Goal: Transaction & Acquisition: Purchase product/service

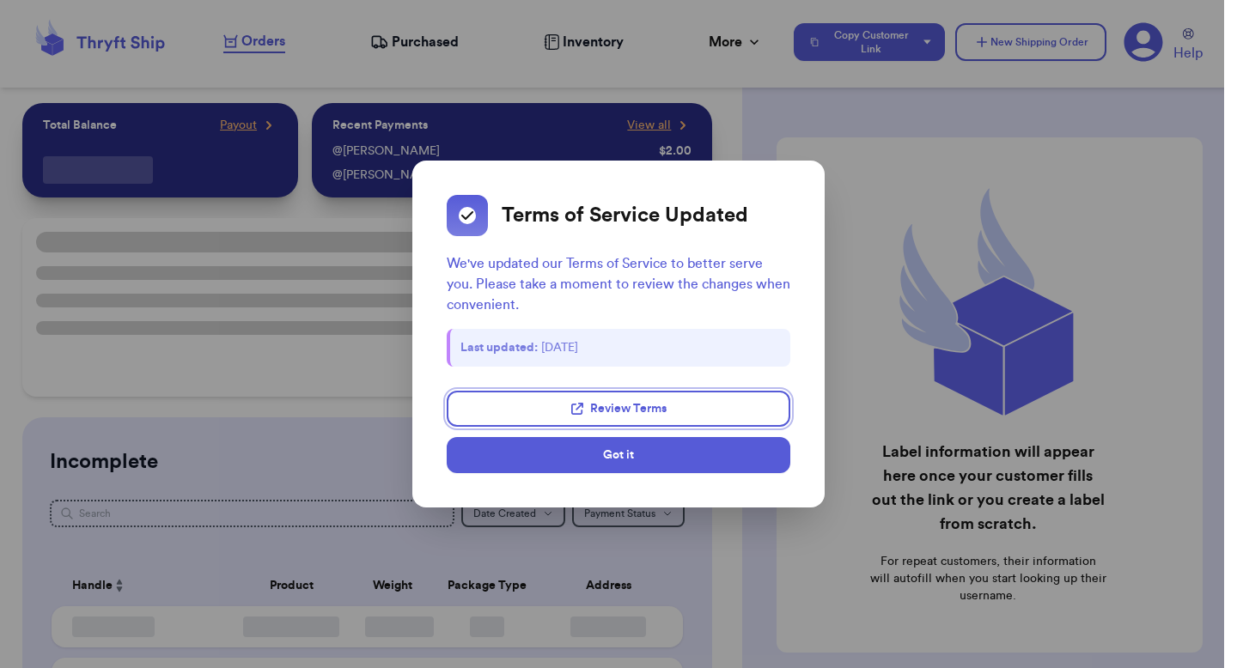
checkbox input "false"
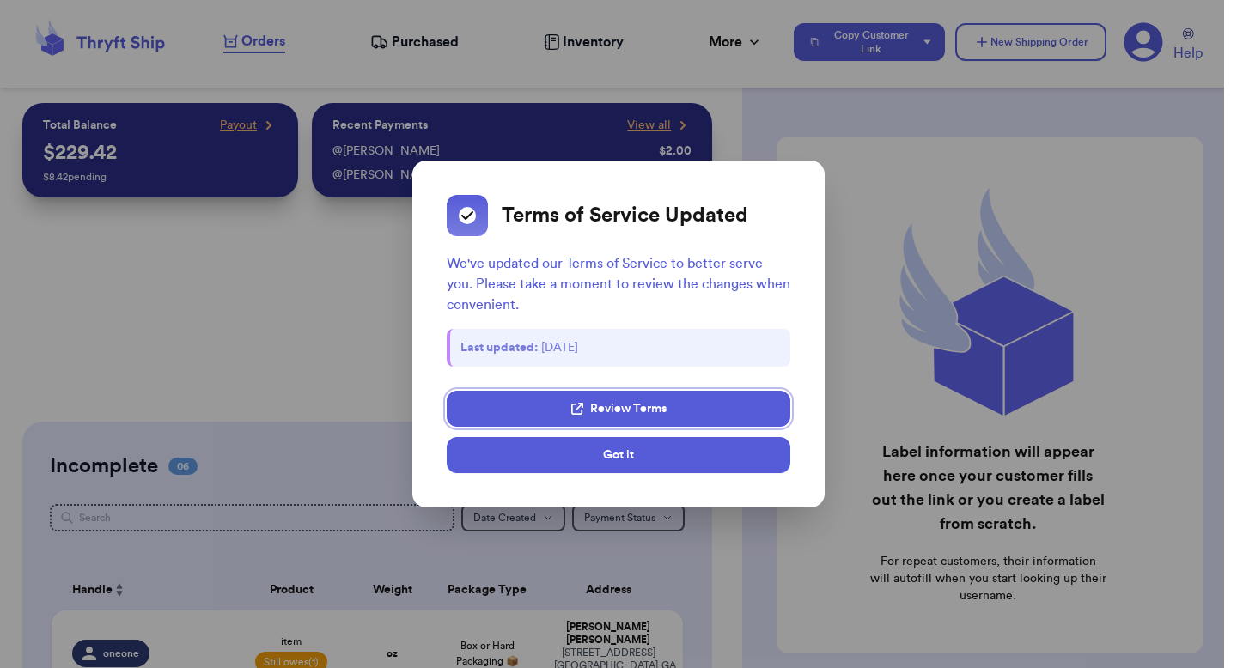
click at [690, 416] on link "Review Terms" at bounding box center [619, 409] width 344 height 36
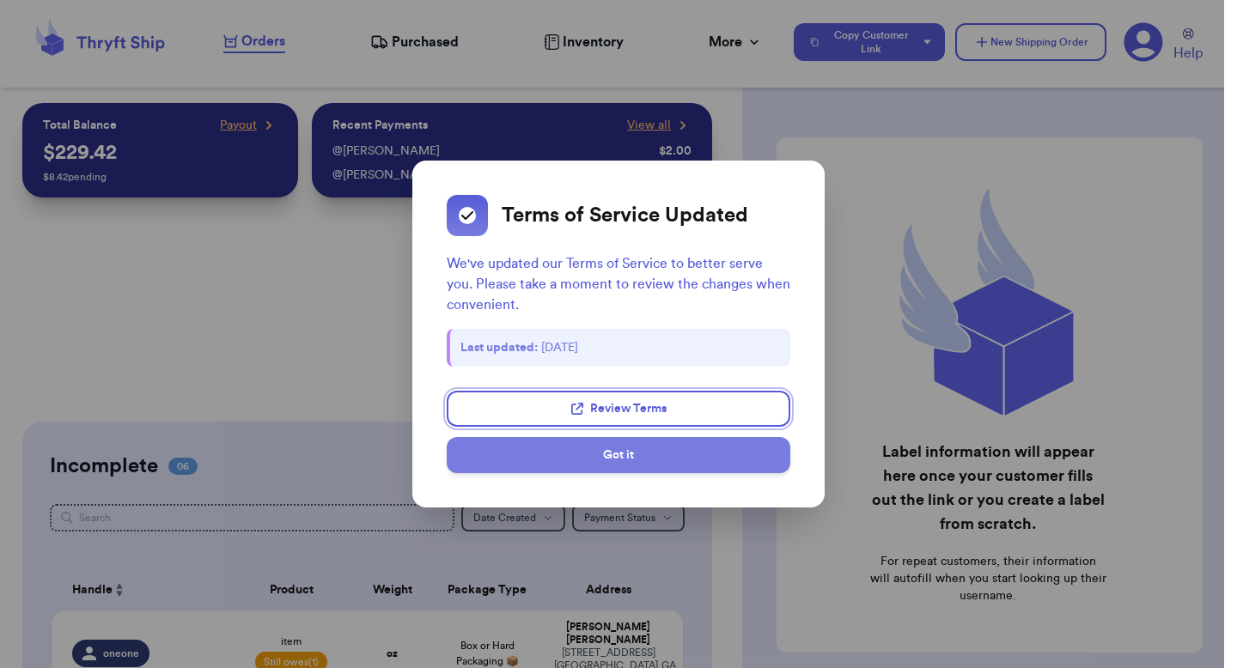
click at [486, 445] on button "Got it" at bounding box center [619, 455] width 344 height 36
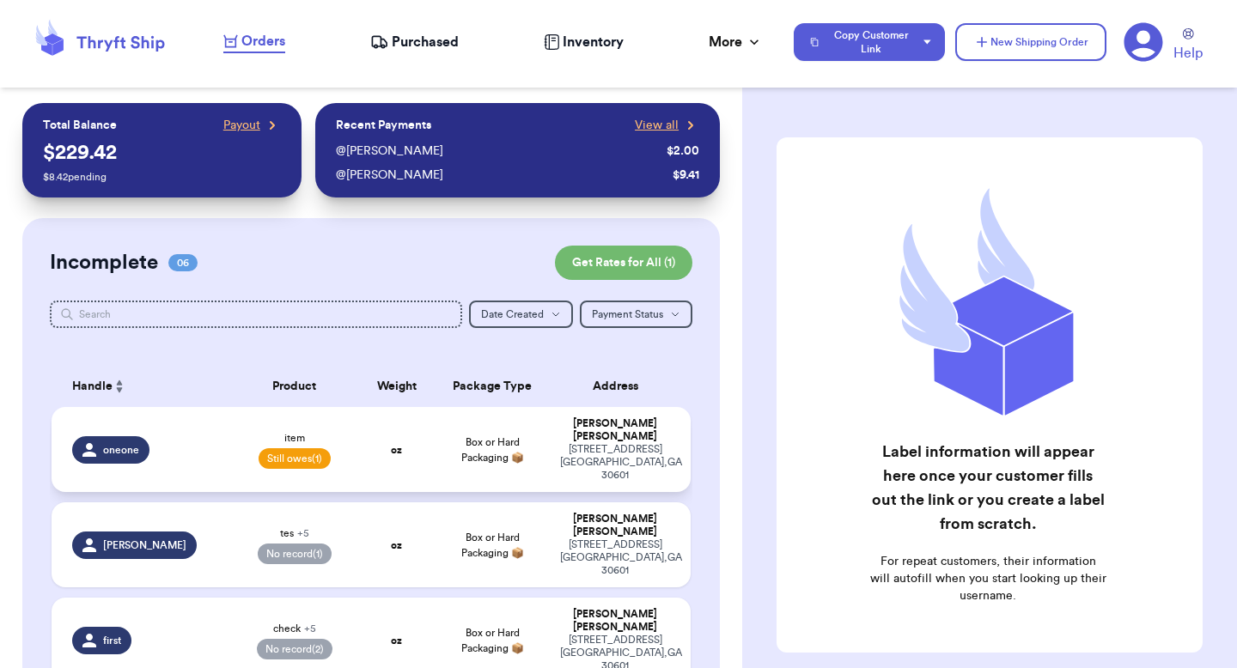
scroll to position [5, 0]
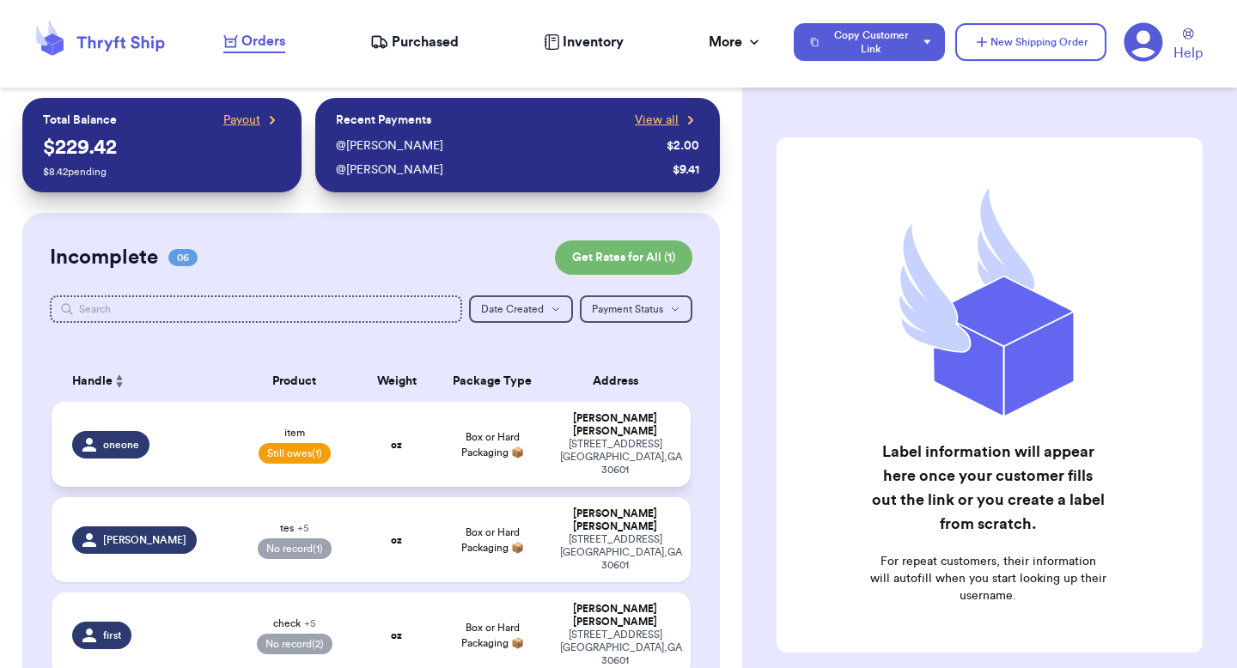
click at [563, 417] on div "Valeria Brenner" at bounding box center [615, 425] width 110 height 26
select select "unpaid"
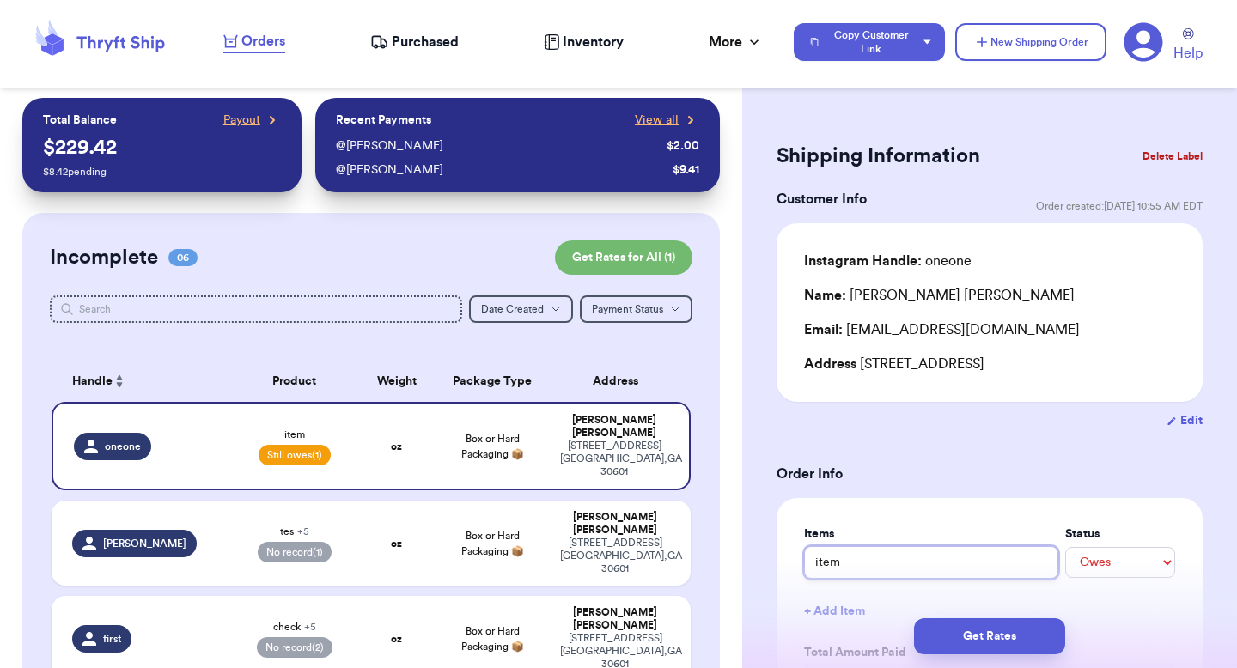
click at [851, 561] on input "item" at bounding box center [931, 562] width 254 height 33
type input "itema"
click at [593, 511] on div "valeria benner" at bounding box center [615, 524] width 110 height 26
type input "tes"
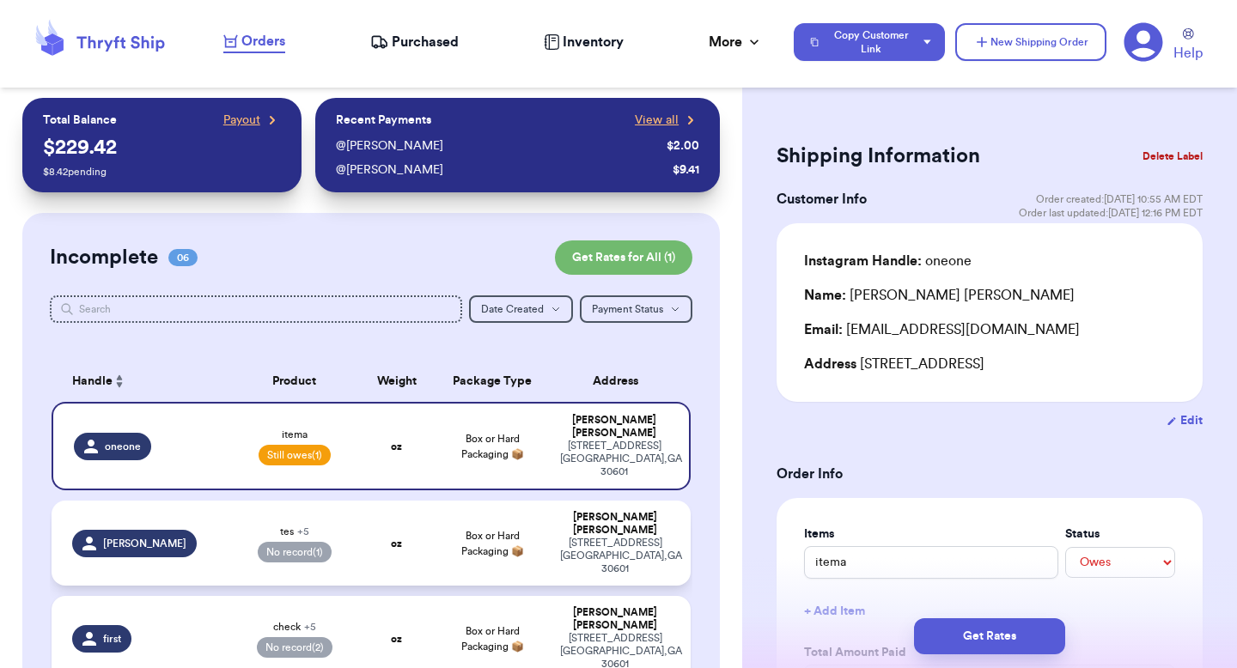
select select "paid"
type input "61"
type input "0"
select select "paid"
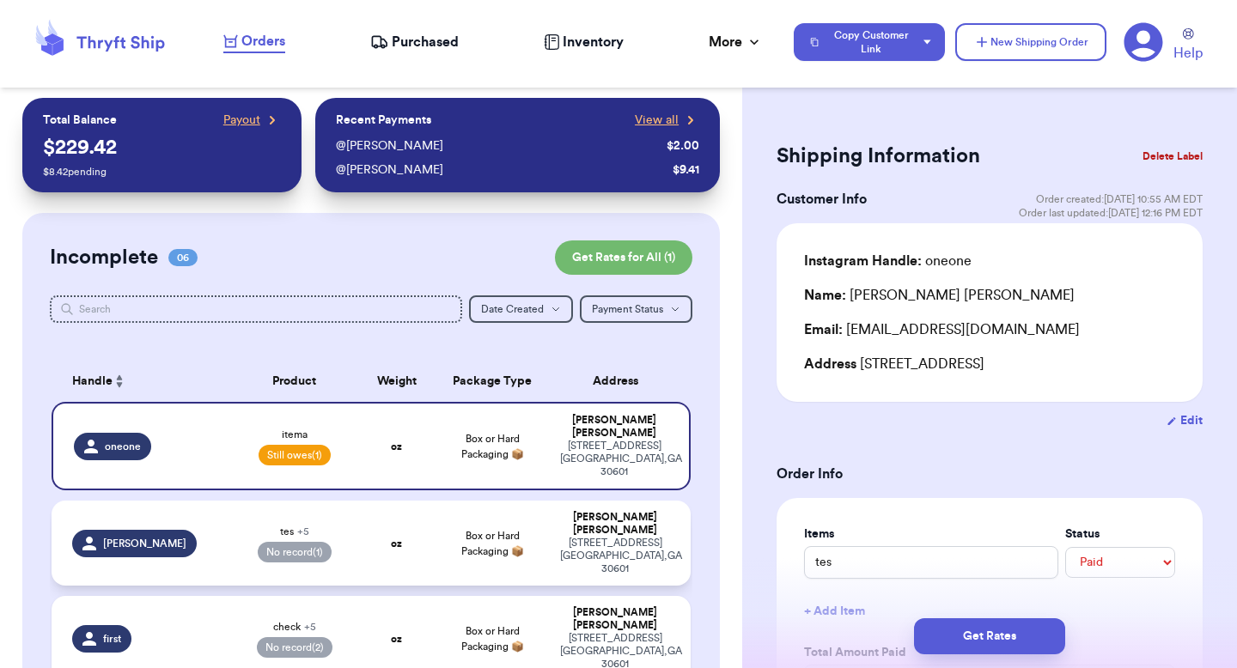
select select "paid"
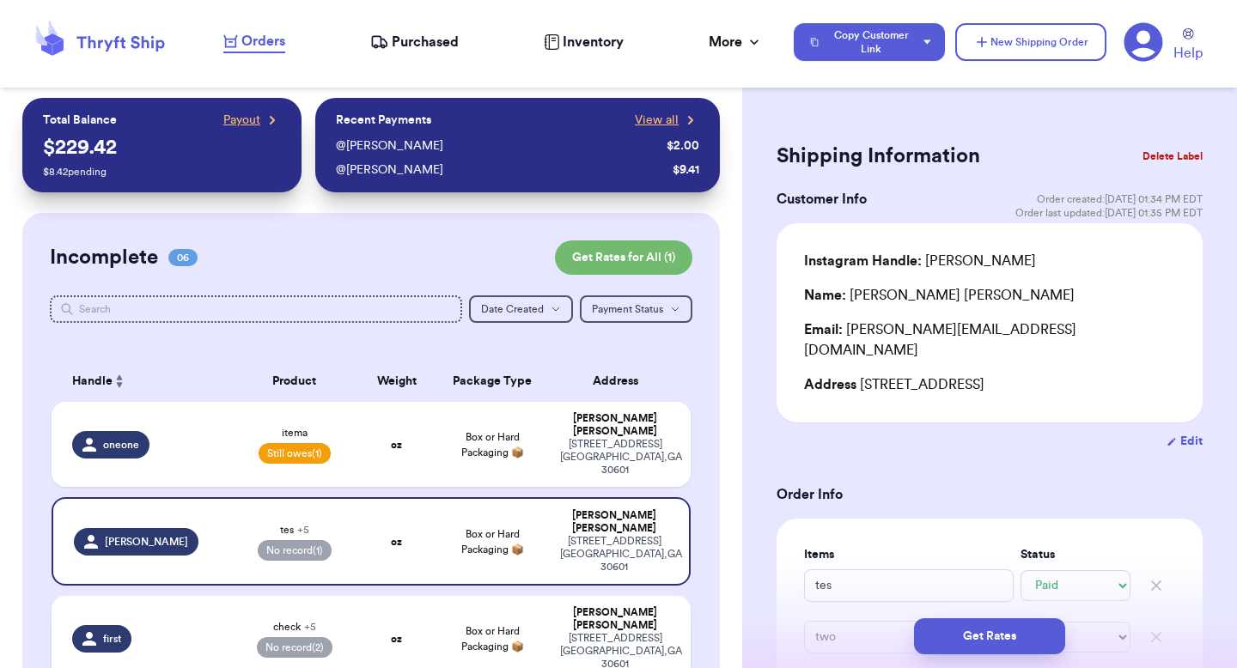
click at [600, 632] on div "269 hull street athens , GA 30601" at bounding box center [615, 651] width 110 height 39
type input "check"
type input "9"
type input "one"
type input "three"
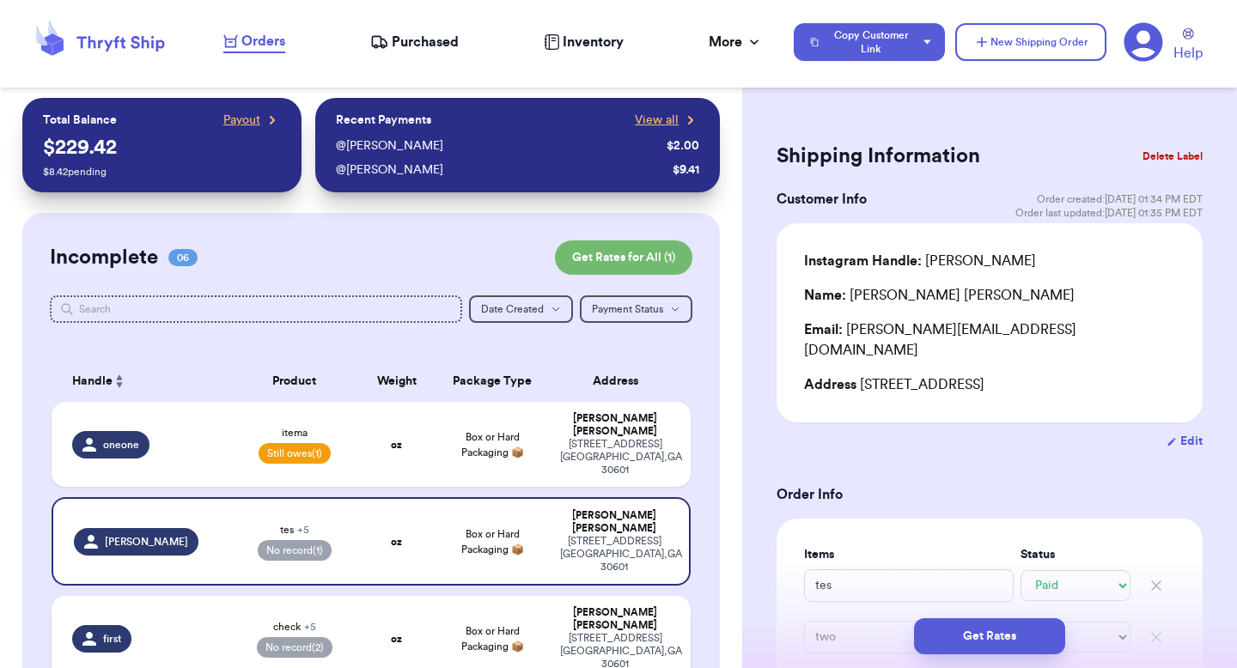
select select "unknown"
type input "discount"
type input "check"
type input "two"
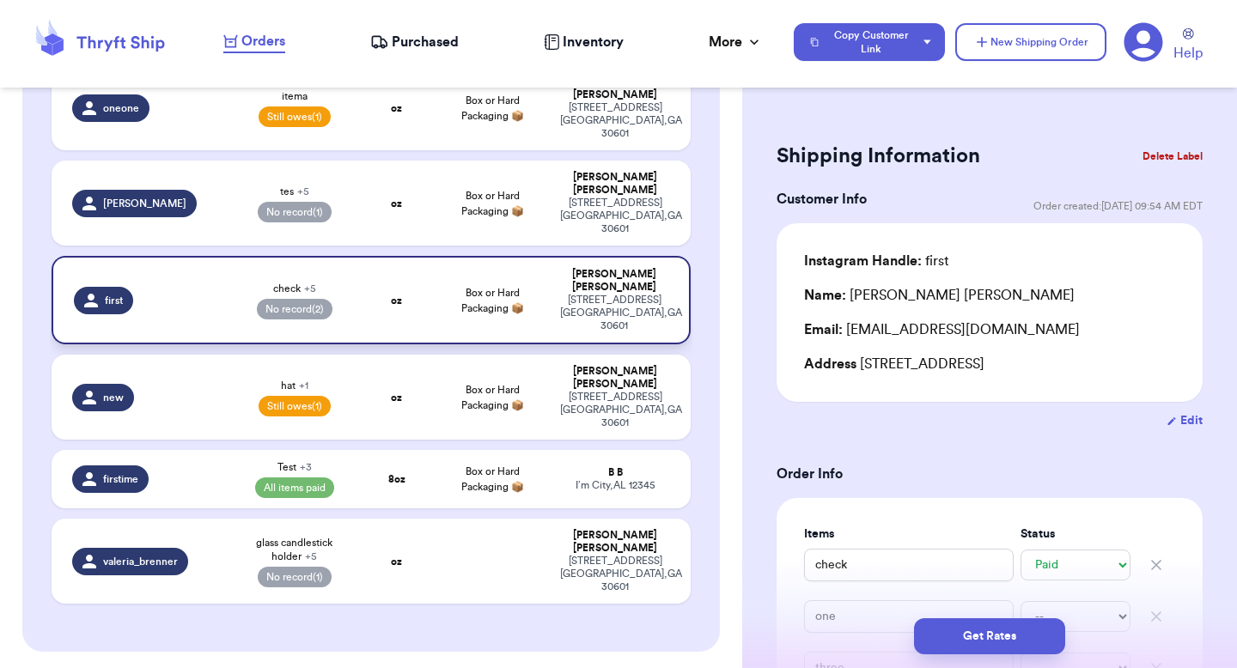
scroll to position [375, 0]
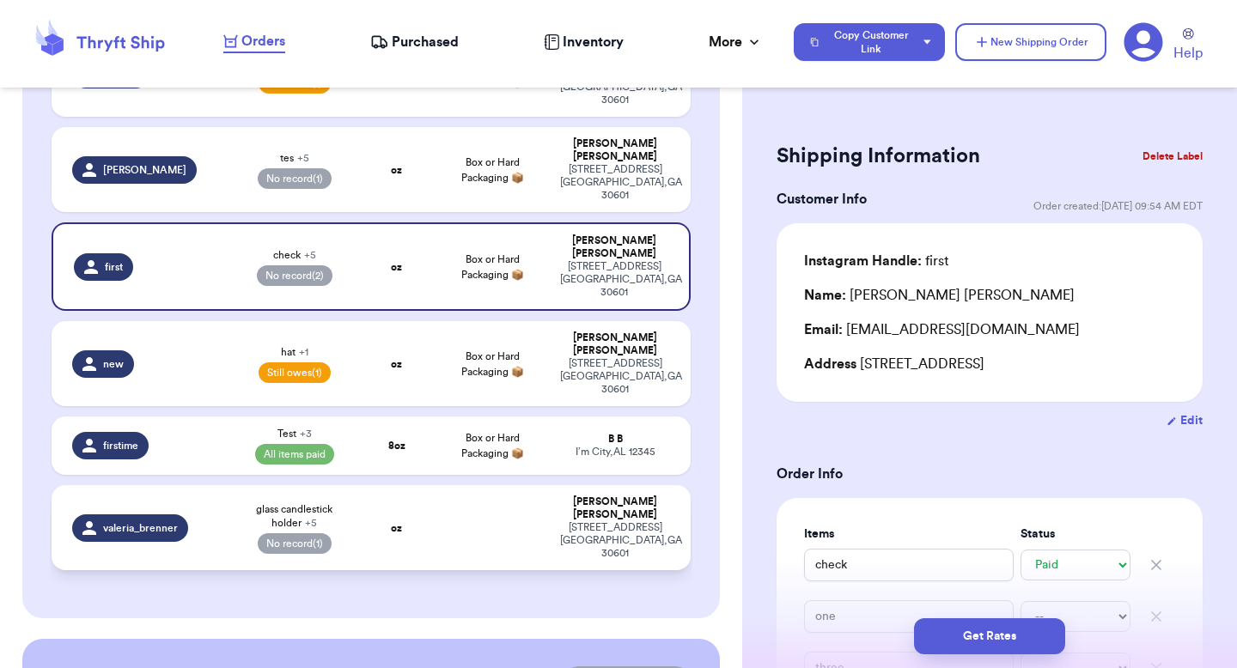
click at [626, 521] on div "269 hull street athens , GA 30601" at bounding box center [615, 540] width 110 height 39
type input "glass candlestick holder"
type input "26"
type input "hat"
select select "paid"
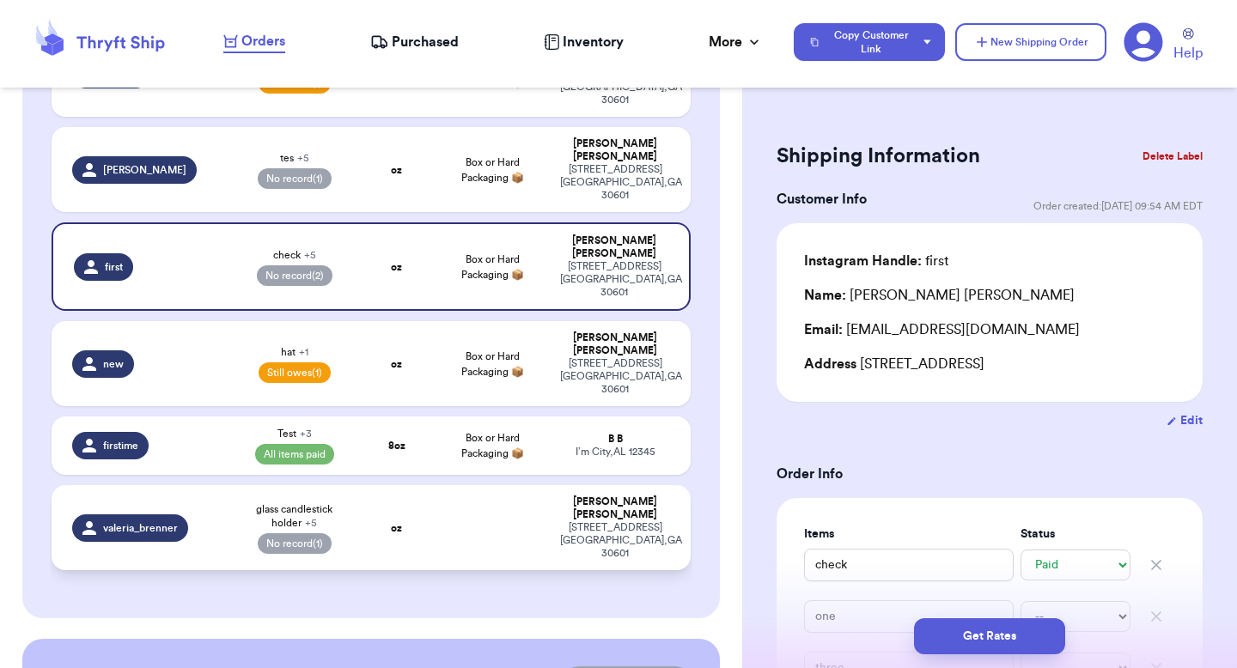
type input "hat"
select select "paid"
type input "scarf"
type input "socks"
type input "item"
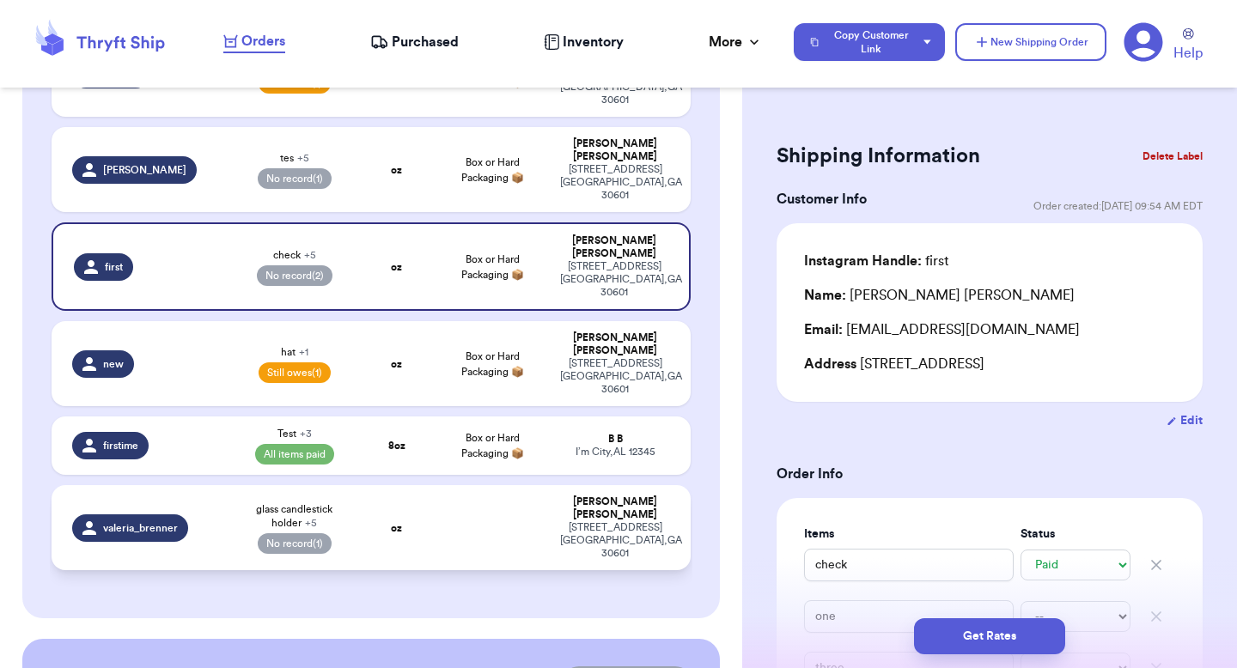
select select "unknown"
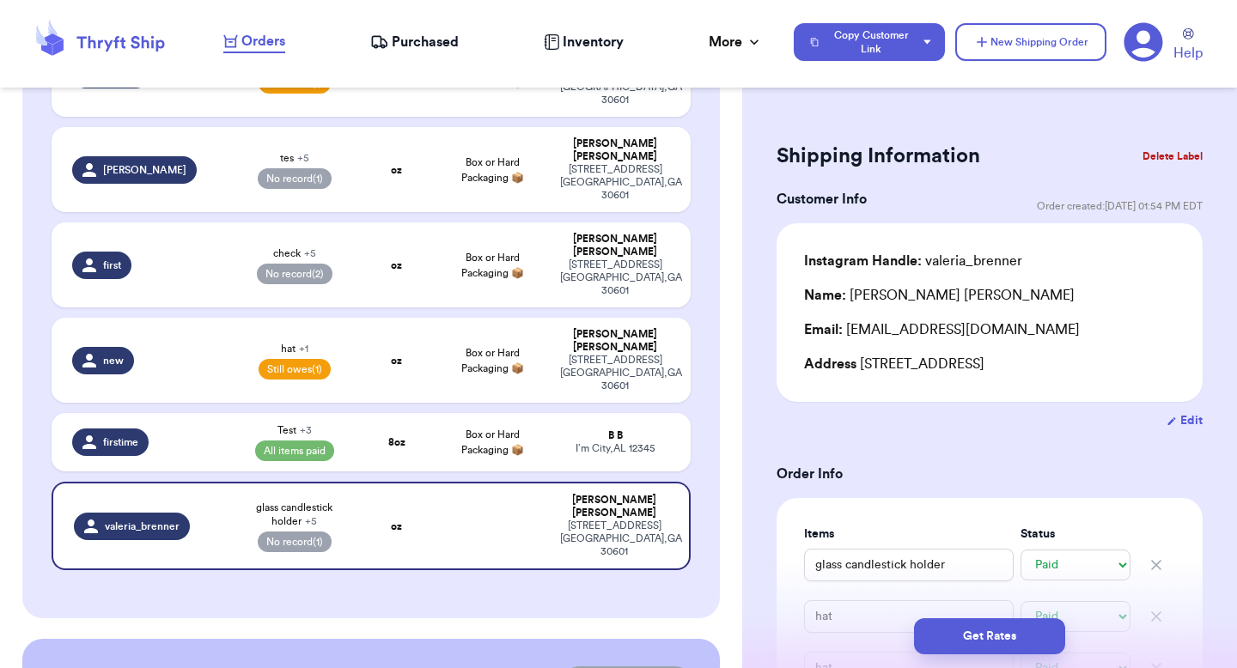
scroll to position [71, 0]
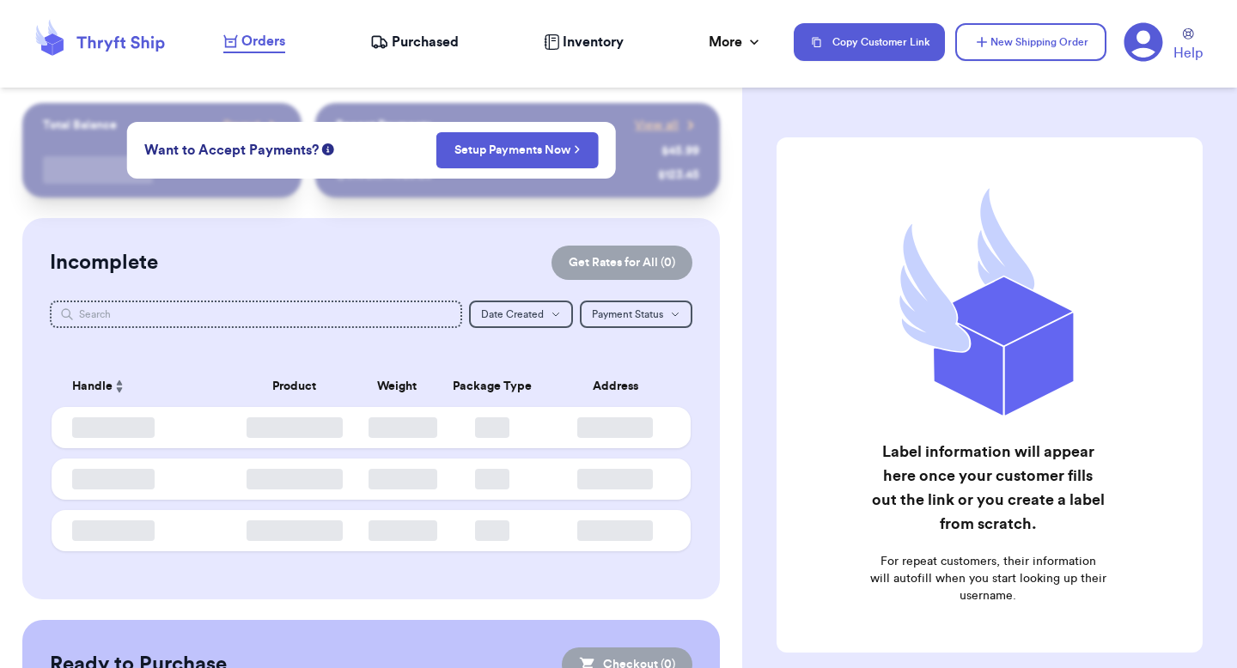
checkbox input "false"
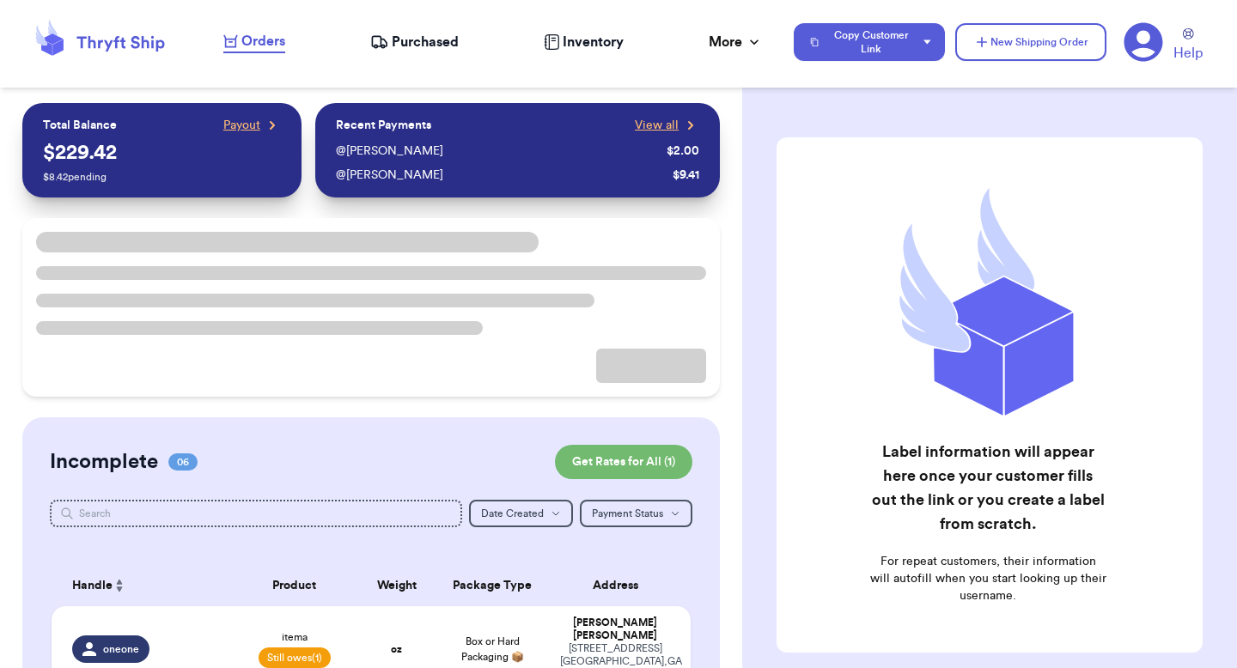
click at [1123, 51] on icon at bounding box center [1143, 42] width 40 height 40
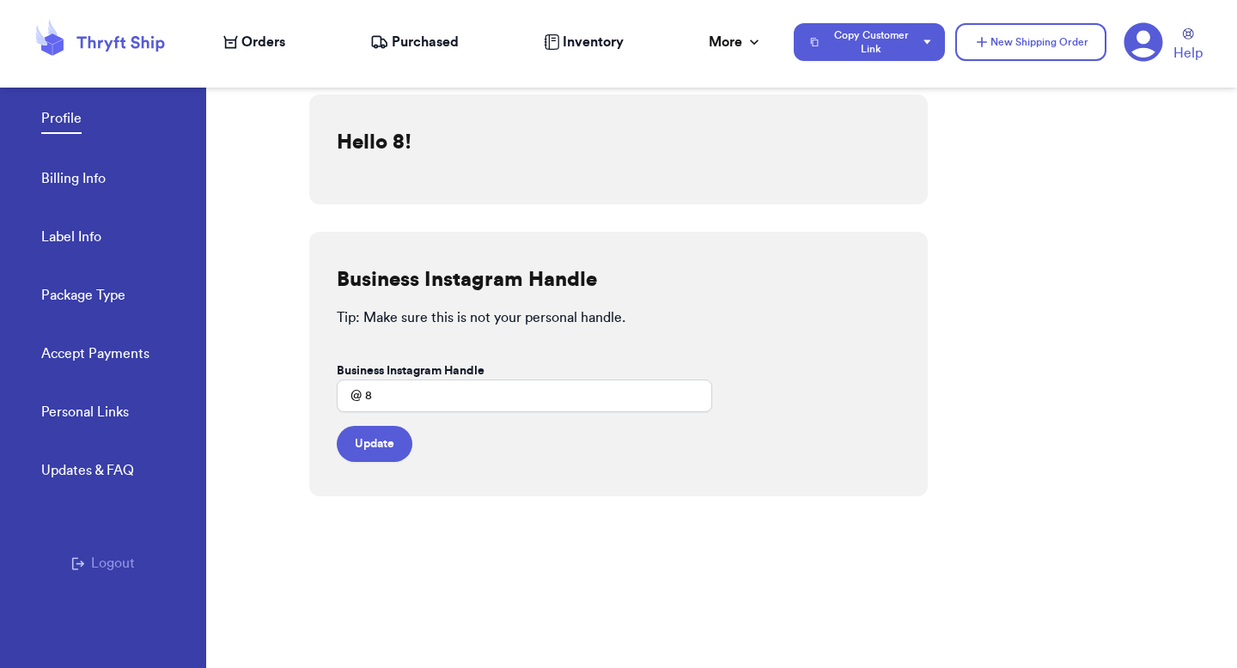
click at [101, 344] on link "Accept Payments" at bounding box center [95, 356] width 108 height 24
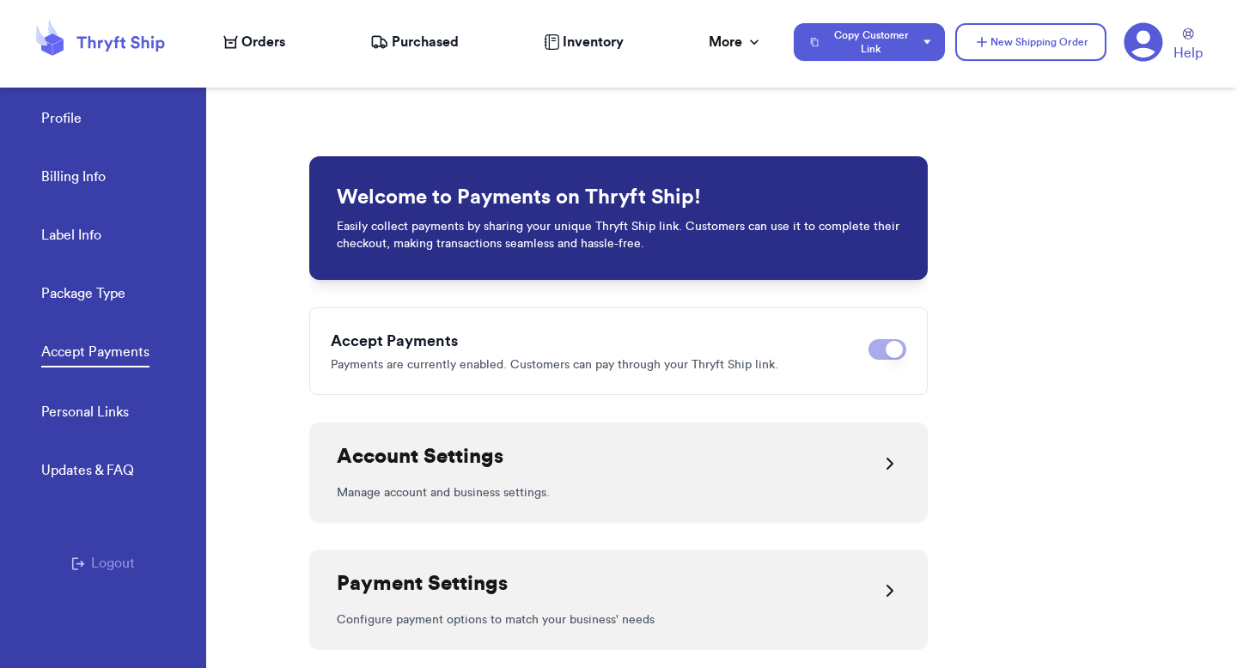
click at [652, 447] on div "Account Settings" at bounding box center [618, 463] width 563 height 41
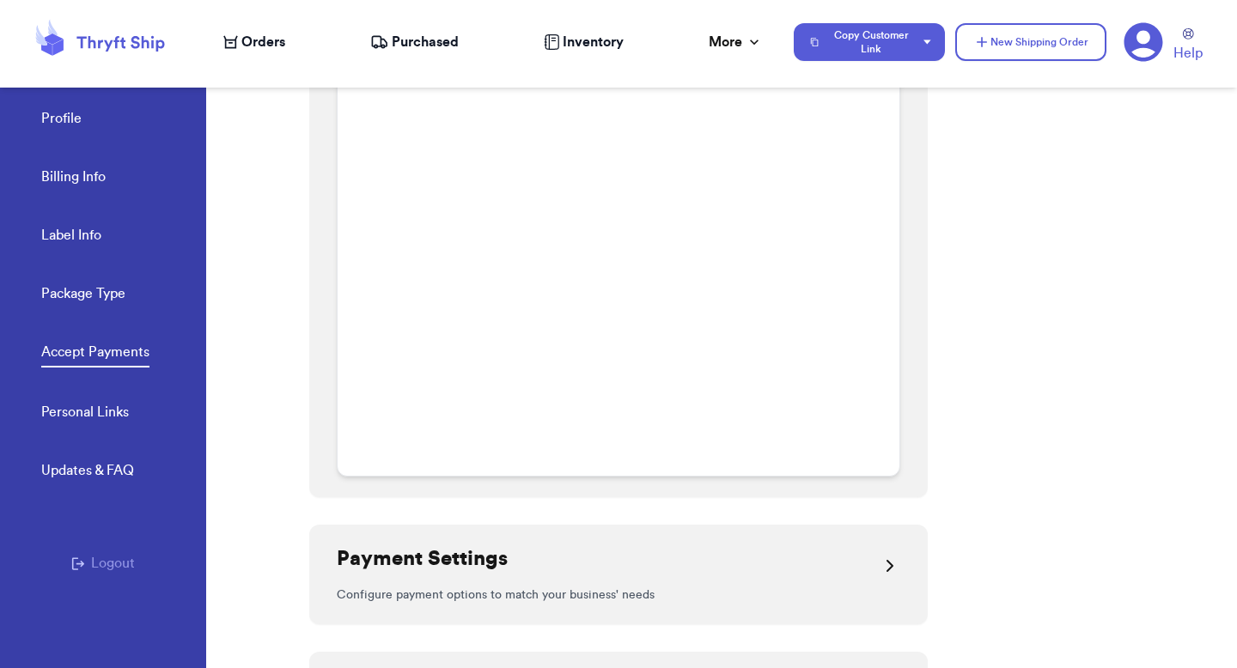
scroll to position [1493, 0]
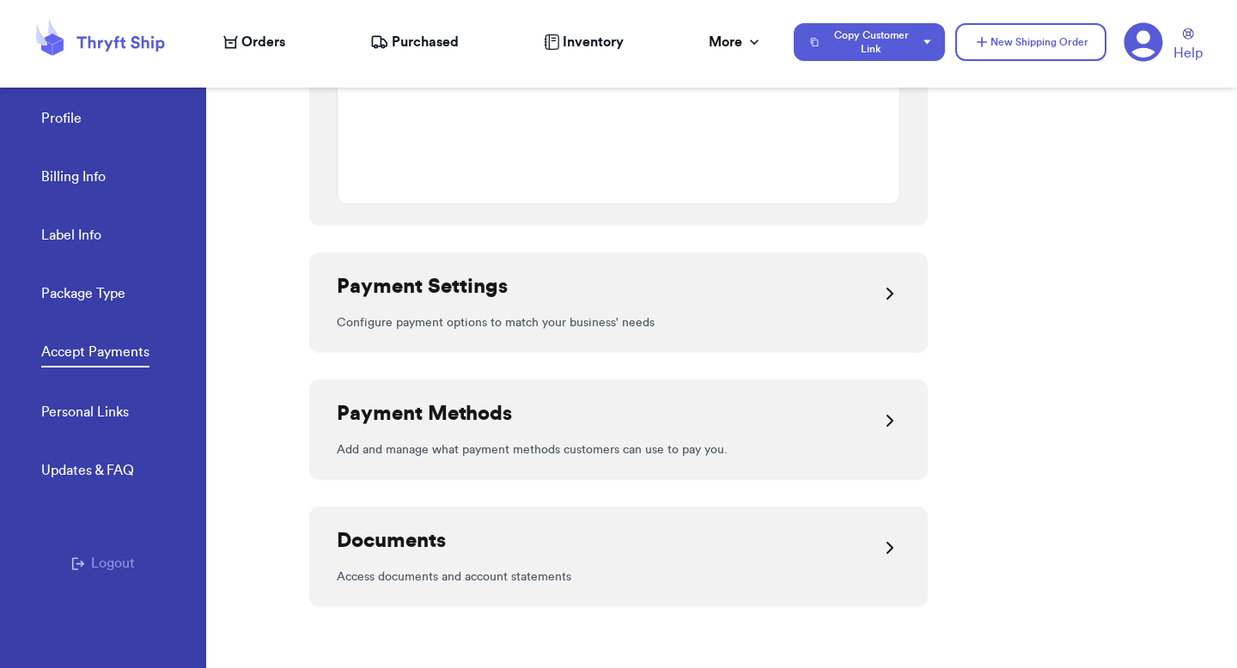
click at [581, 287] on div "Payment Settings" at bounding box center [618, 293] width 563 height 41
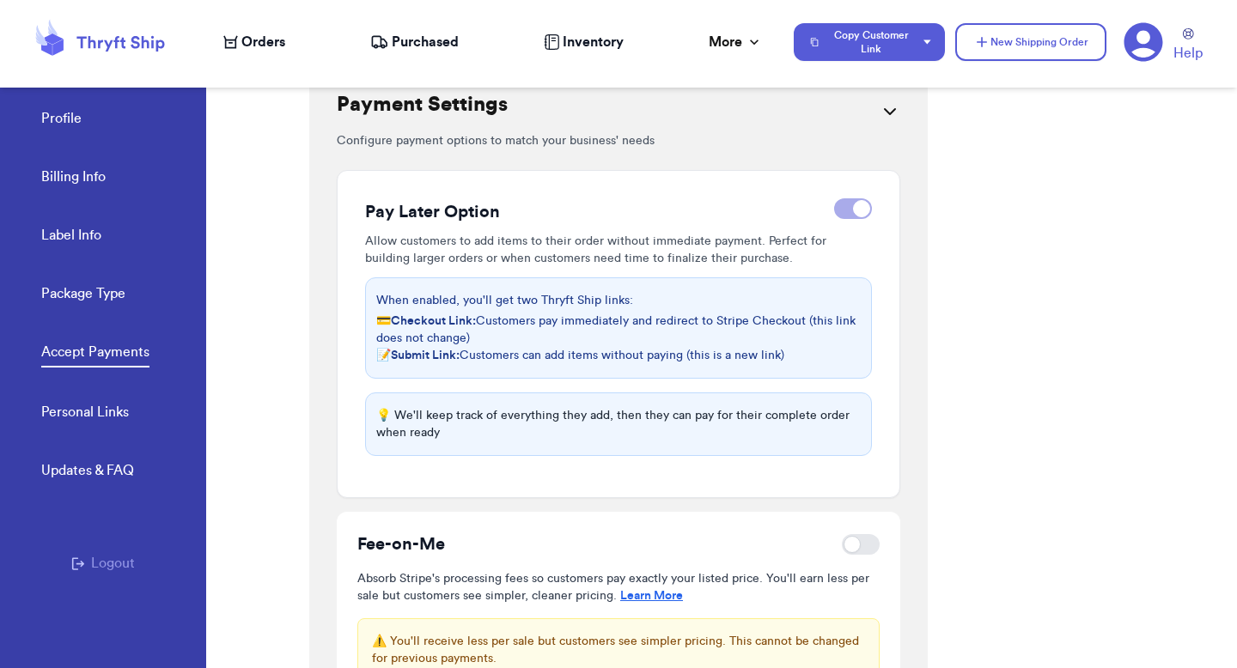
scroll to position [1758, 0]
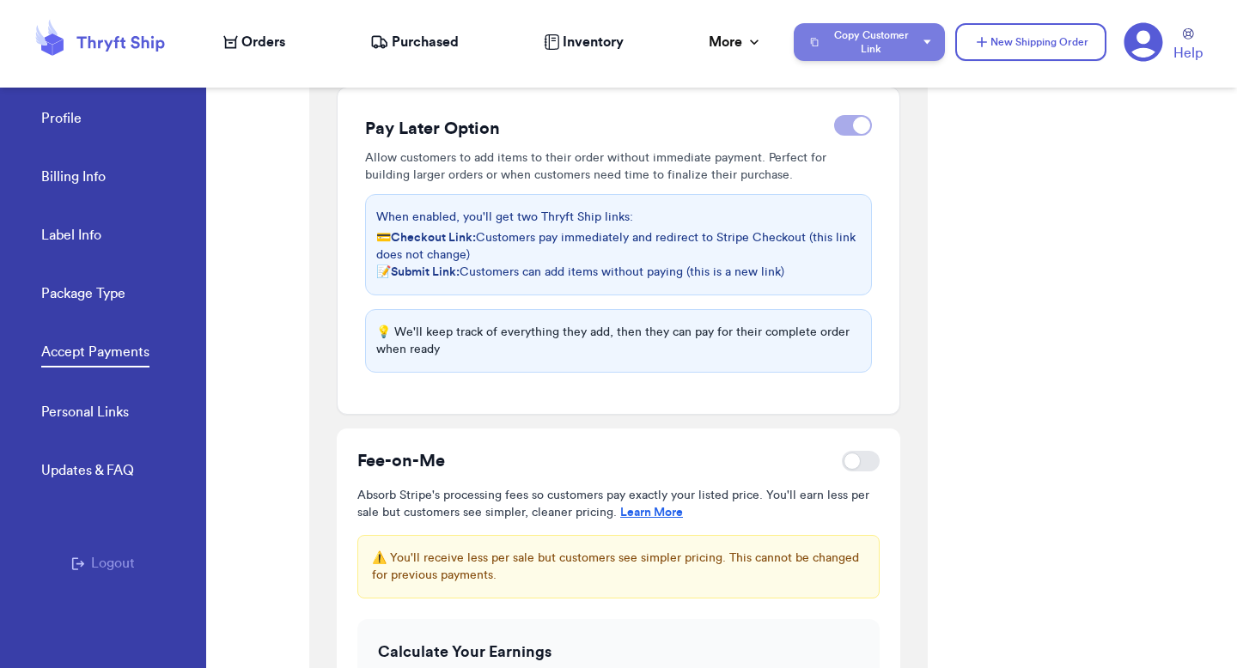
click at [890, 39] on button "Copy Customer Link" at bounding box center [869, 42] width 151 height 38
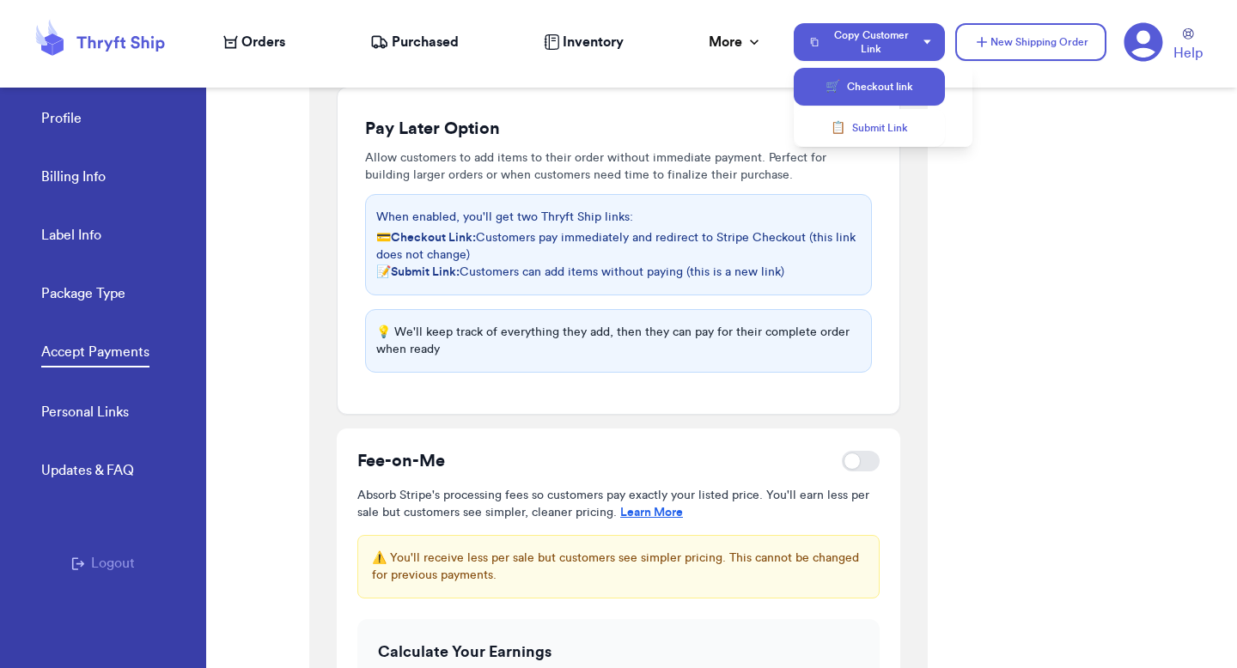
click at [902, 77] on button "🛒 Checkout link" at bounding box center [869, 87] width 151 height 38
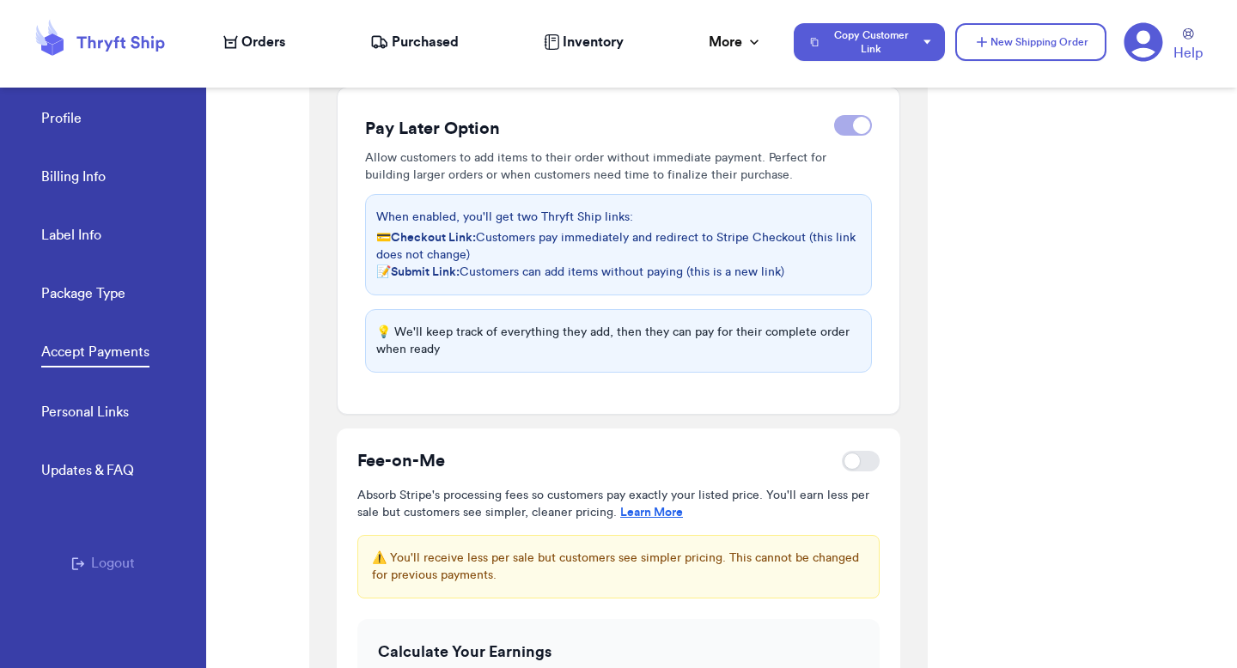
click at [854, 458] on div at bounding box center [861, 461] width 38 height 21
click at [842, 461] on input "checkbox" at bounding box center [841, 461] width 1 height 1
checkbox input "true"
click at [863, 46] on button "Copy Customer Link" at bounding box center [869, 42] width 151 height 38
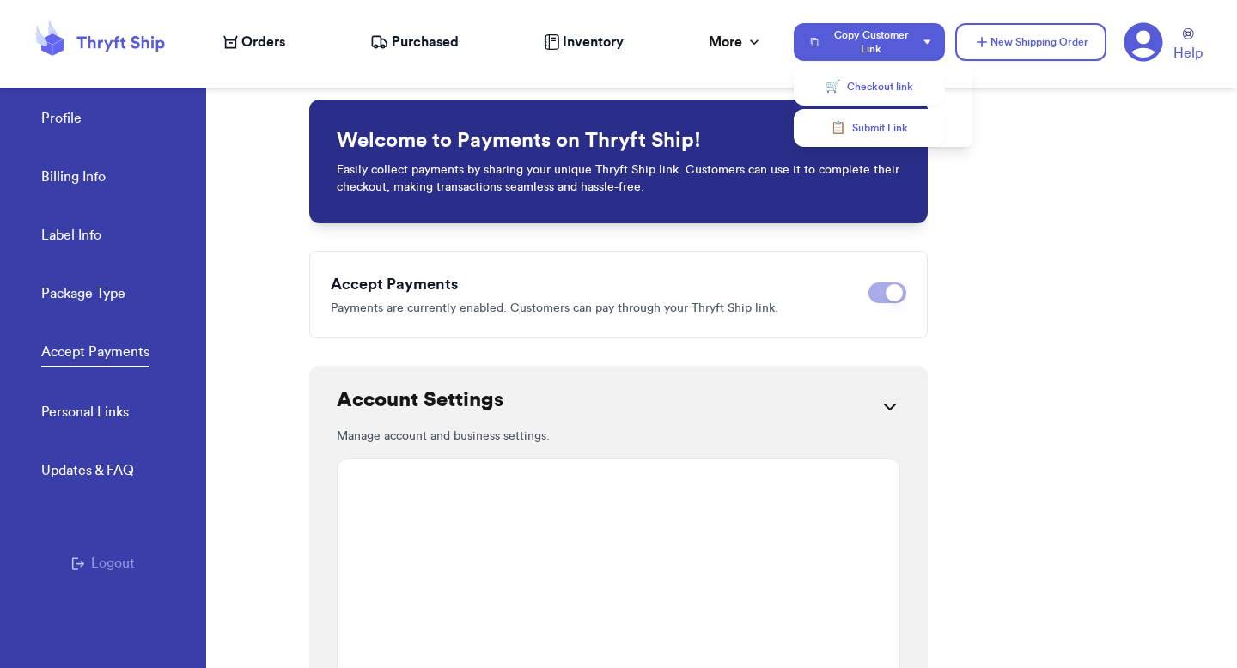
scroll to position [0, 0]
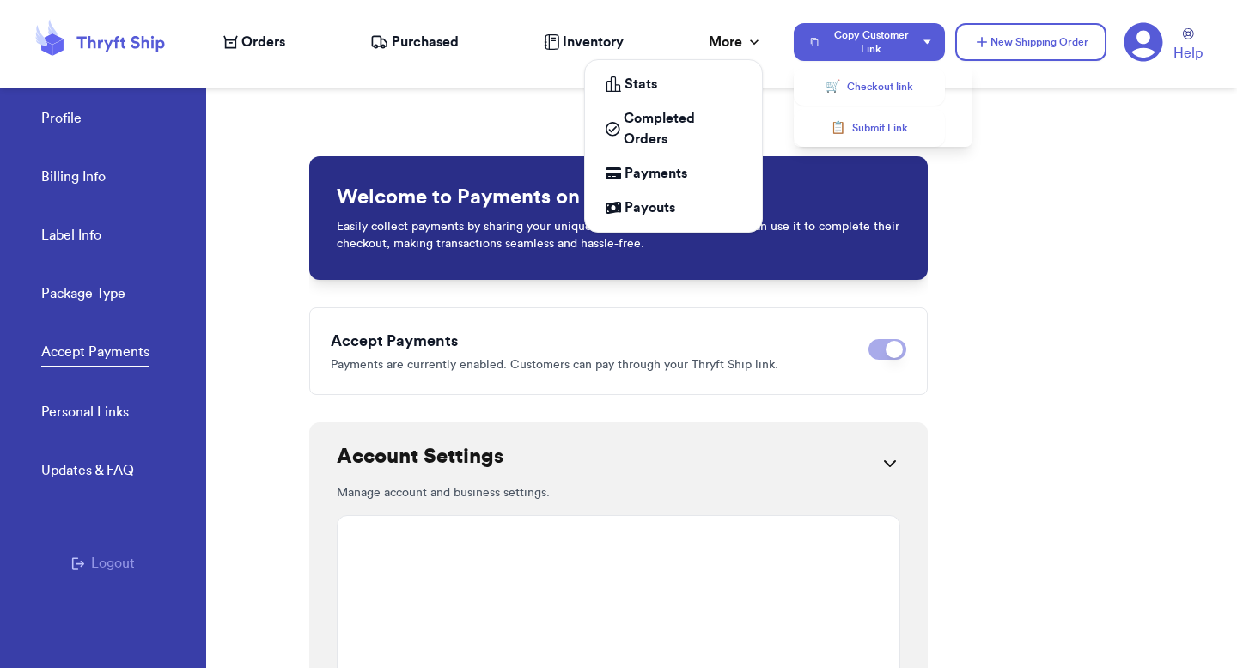
click at [739, 46] on div "More" at bounding box center [736, 42] width 54 height 21
click at [745, 45] on icon at bounding box center [753, 41] width 17 height 17
click at [755, 40] on icon at bounding box center [754, 42] width 9 height 5
drag, startPoint x: 737, startPoint y: 35, endPoint x: 831, endPoint y: 107, distance: 118.9
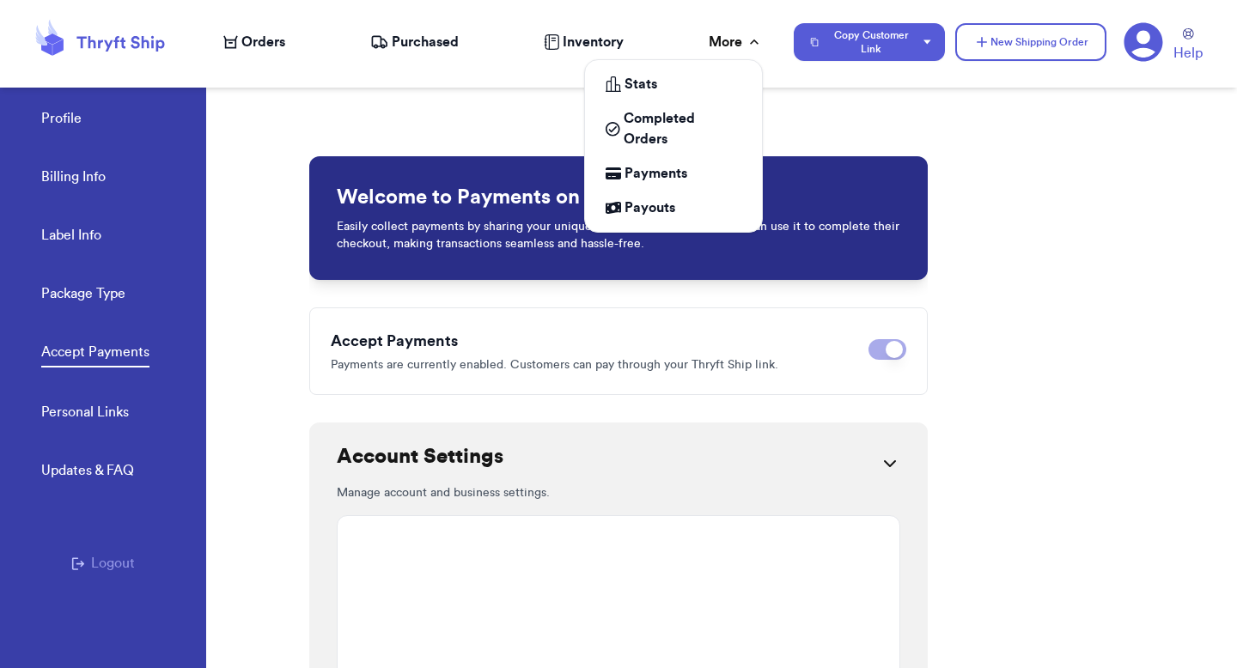
click at [738, 37] on div "More" at bounding box center [736, 42] width 54 height 21
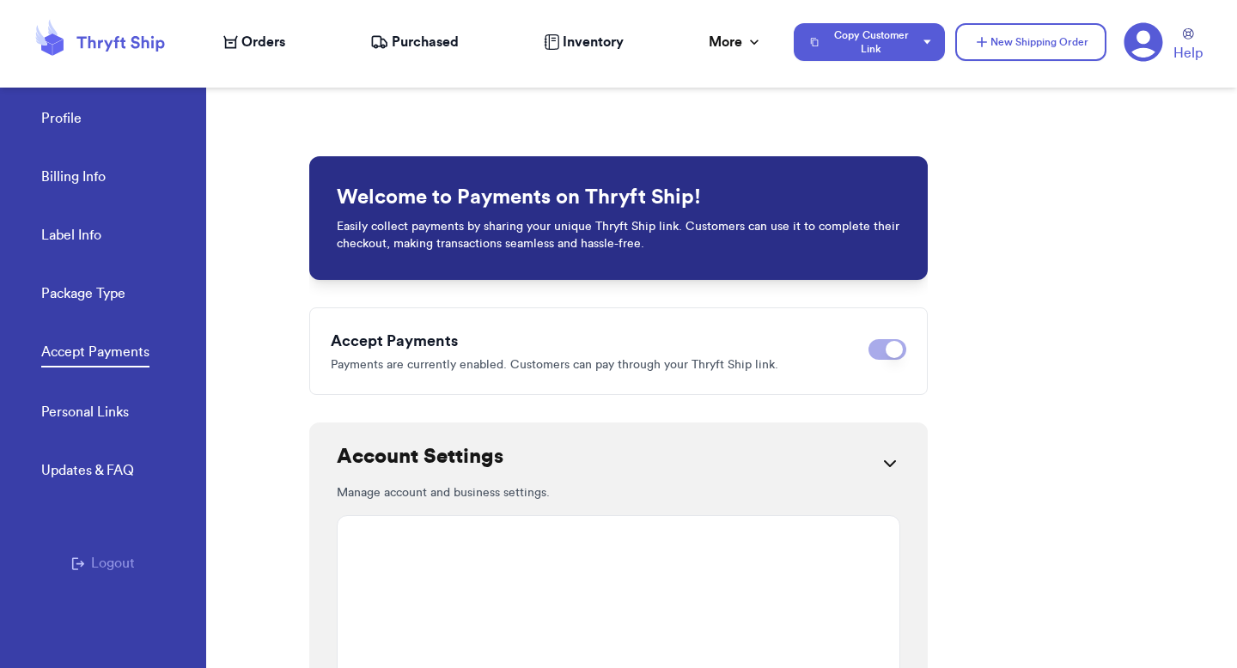
click at [897, 192] on div "Welcome to Payments on Thryft Ship! Easily collect payments by sharing your uni…" at bounding box center [618, 218] width 618 height 124
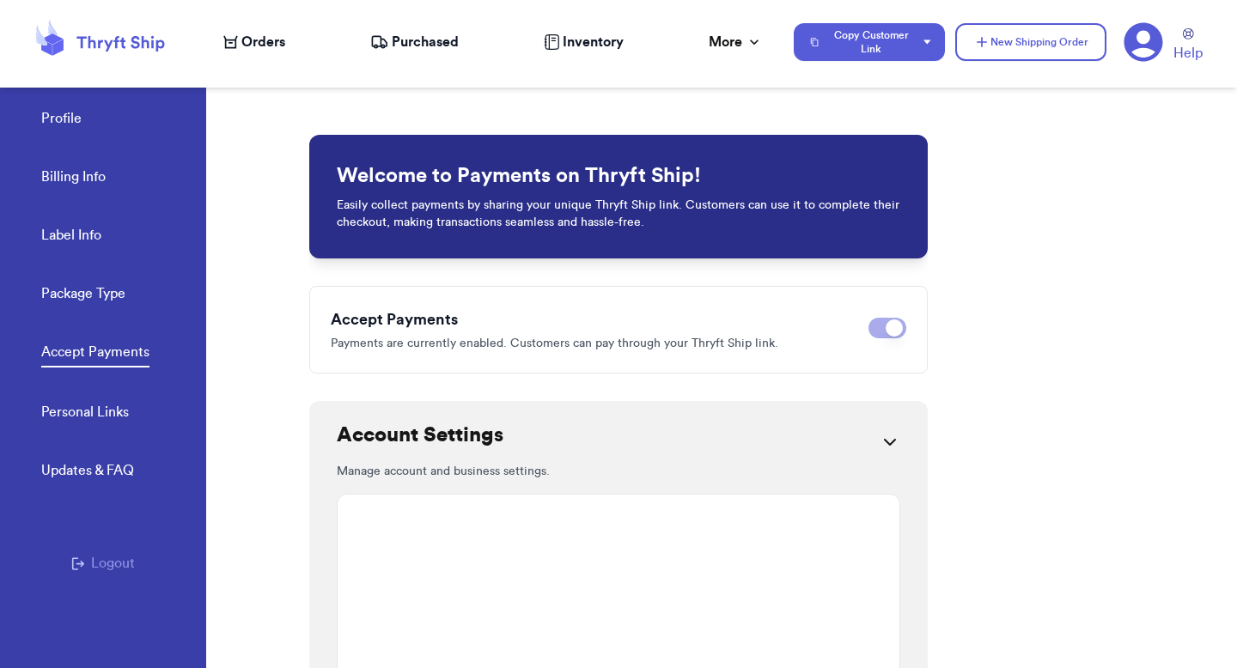
scroll to position [271, 0]
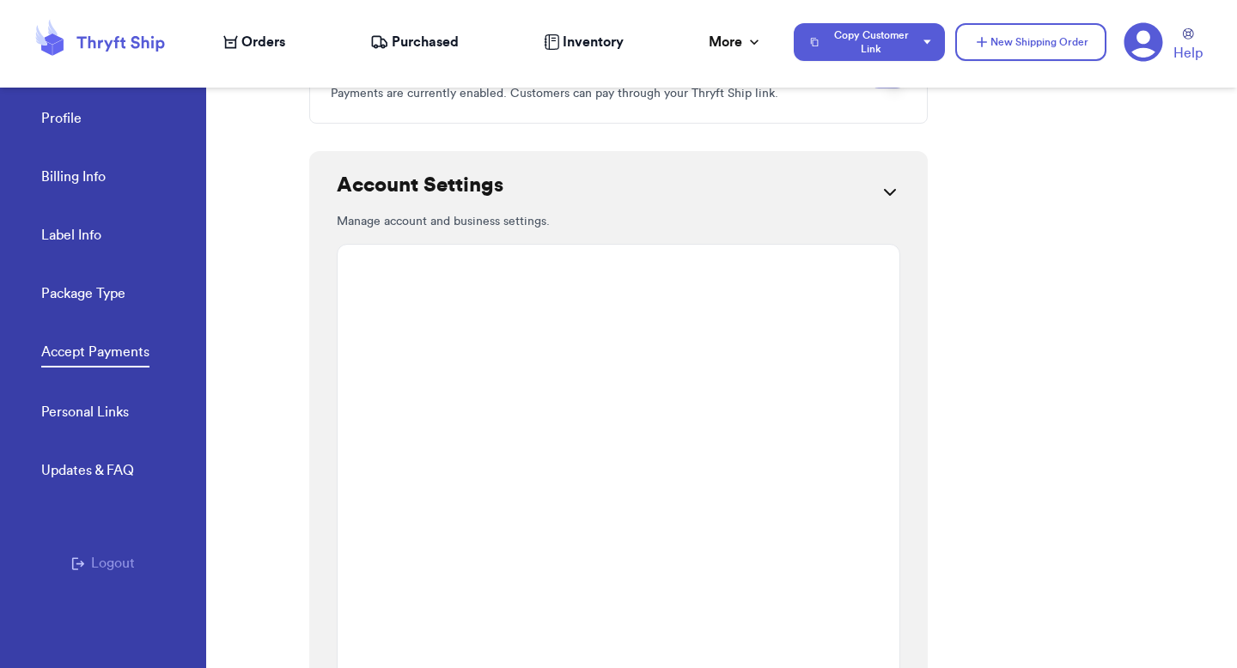
click at [883, 196] on icon at bounding box center [889, 192] width 21 height 21
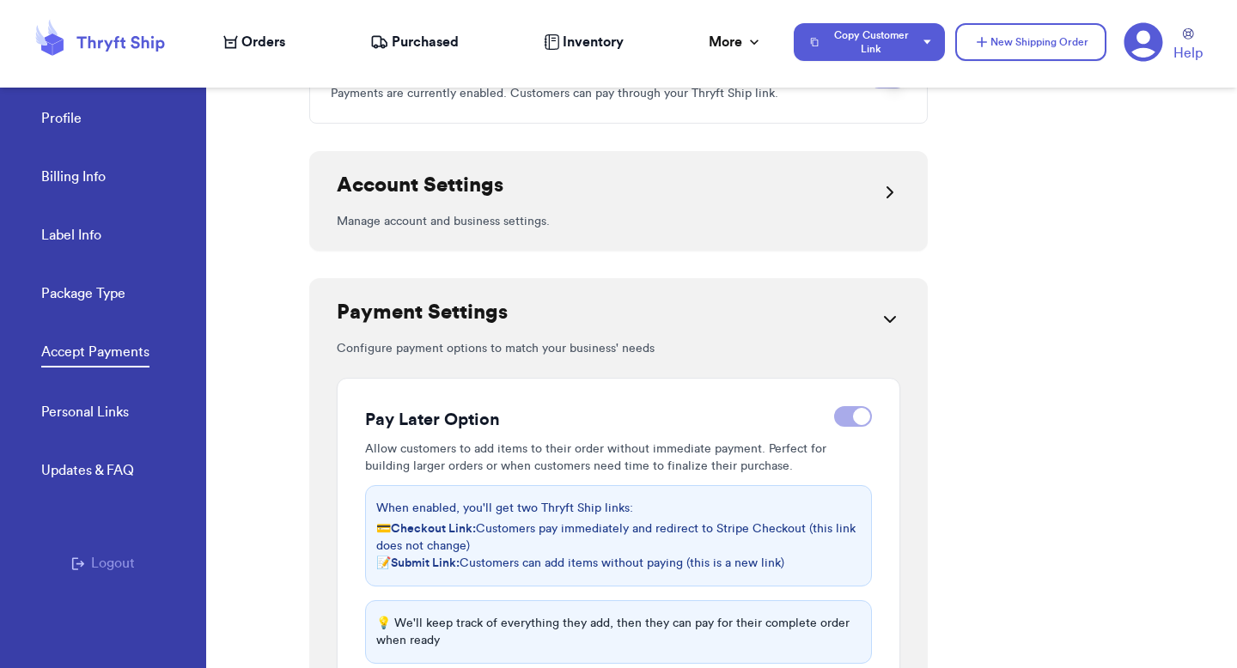
click at [888, 320] on icon at bounding box center [889, 319] width 21 height 21
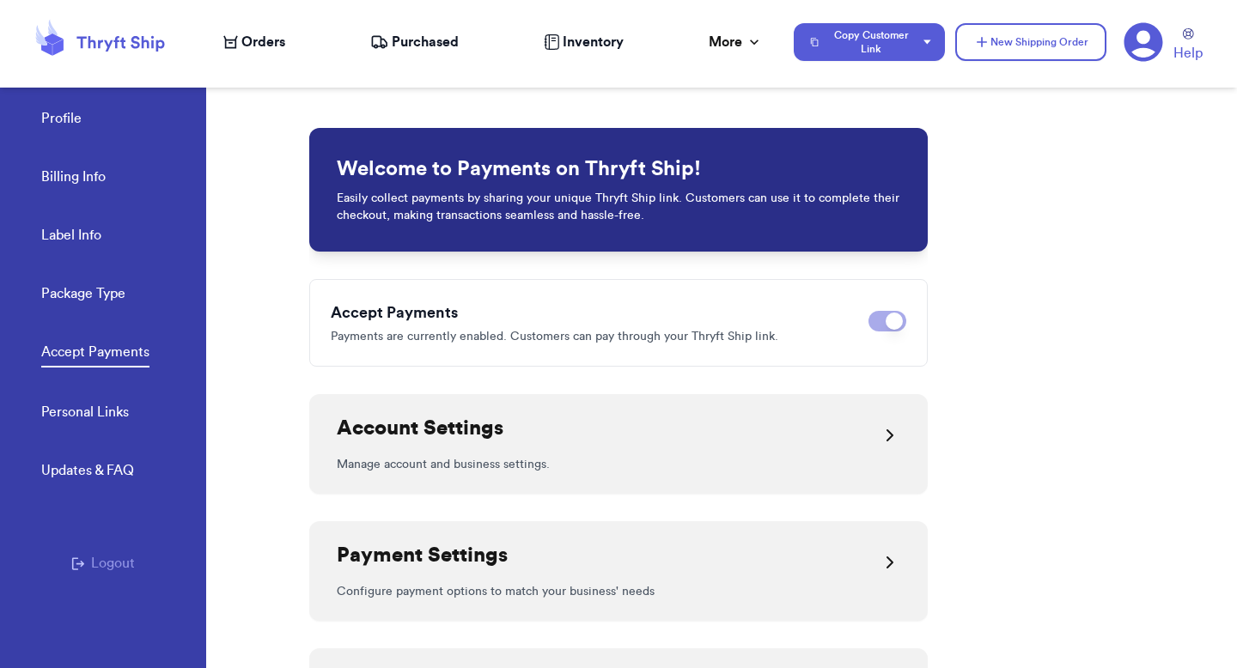
scroll to position [217, 0]
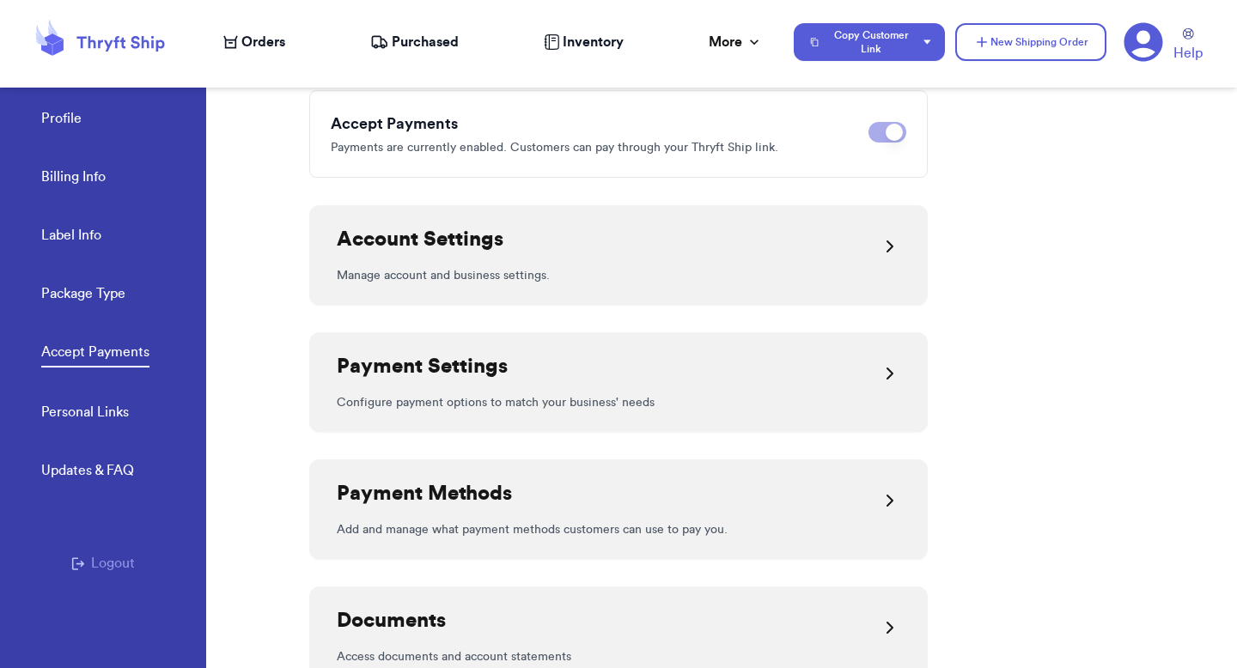
click at [551, 382] on div "Payment Settings" at bounding box center [618, 373] width 563 height 41
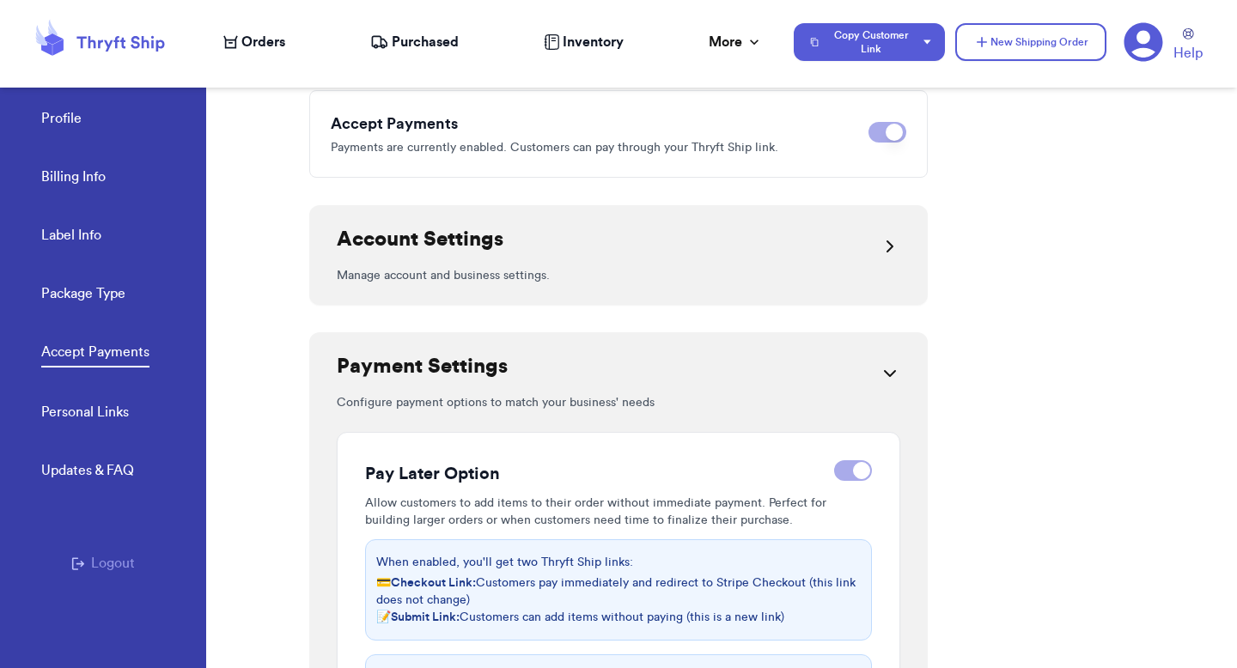
click at [551, 382] on div "Payment Settings" at bounding box center [618, 373] width 563 height 41
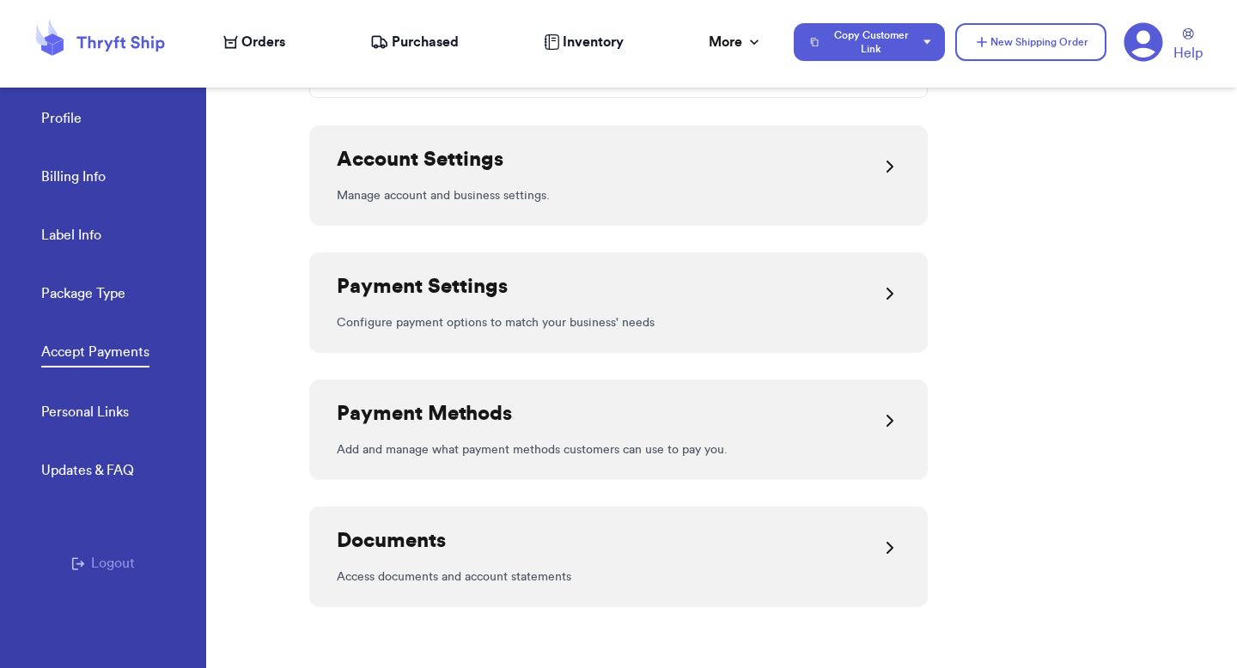
scroll to position [0, 0]
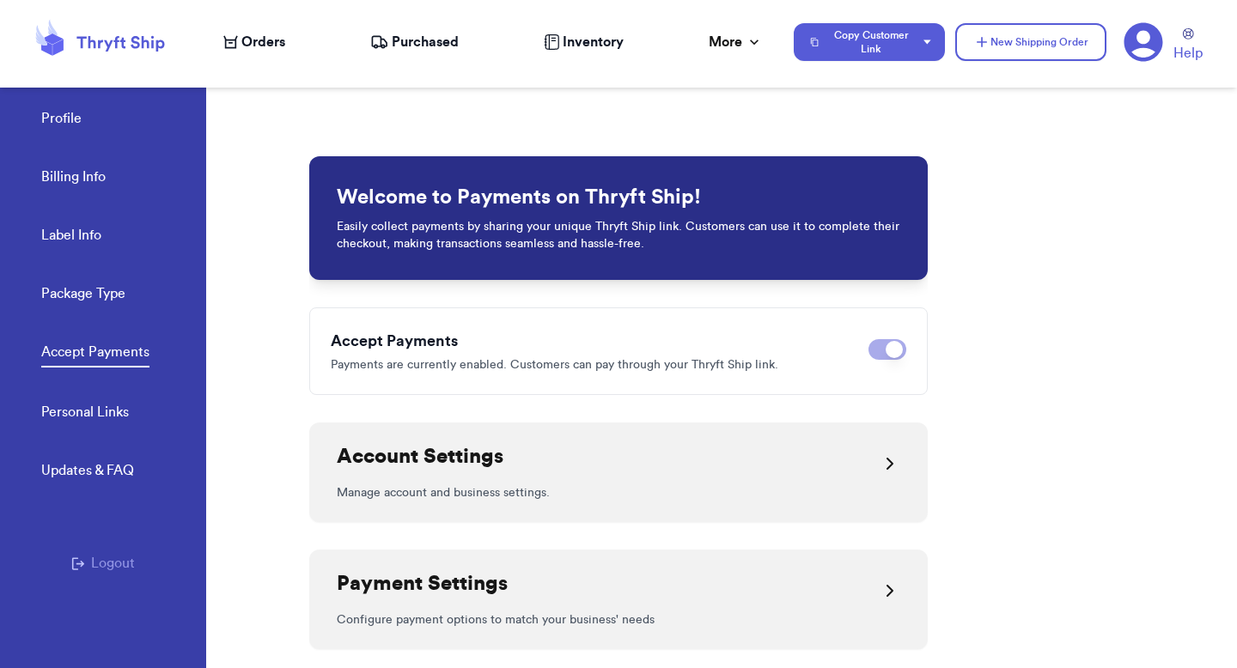
click at [618, 572] on div "Payment Settings" at bounding box center [618, 590] width 563 height 41
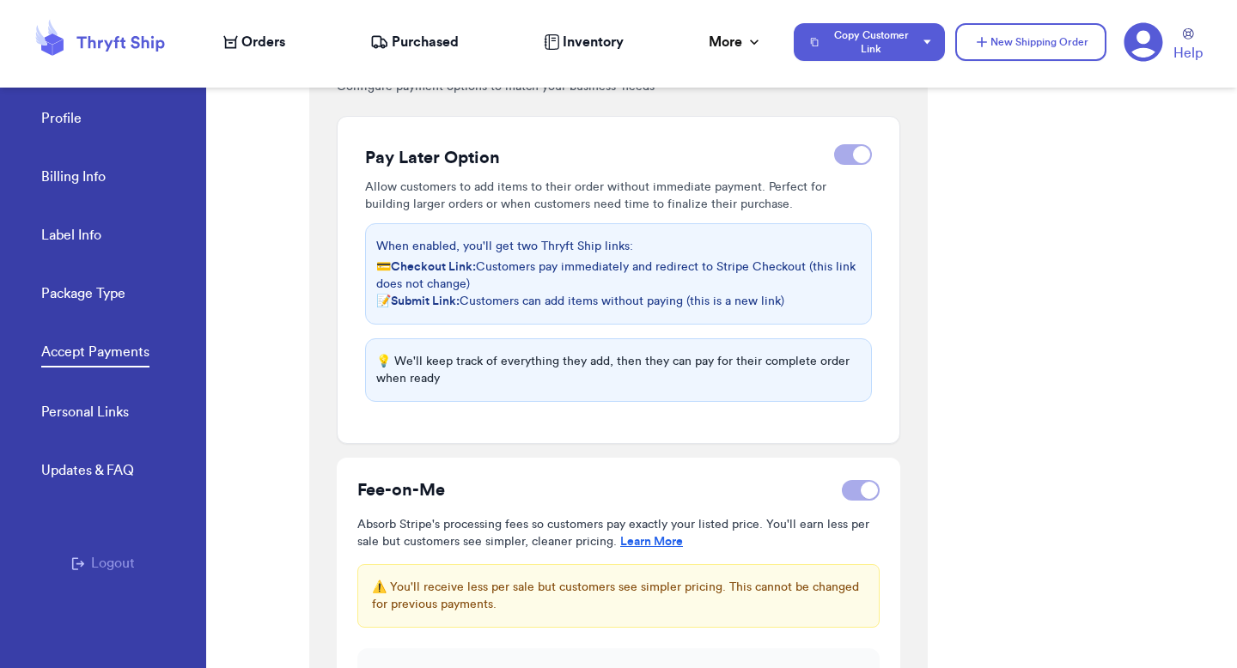
scroll to position [470, 0]
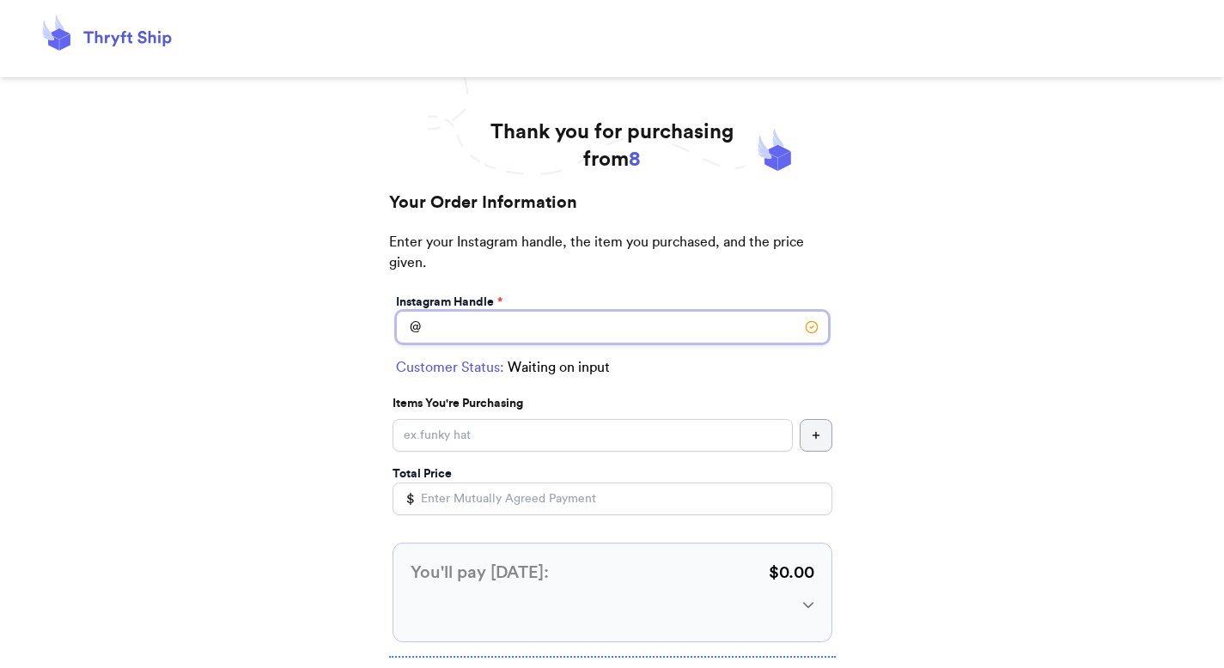
click at [508, 333] on input "Instagram Handle *" at bounding box center [612, 327] width 433 height 33
type input "[PERSON_NAME]"
select select "GA"
type input "[GEOGRAPHIC_DATA]"
type input "30601"
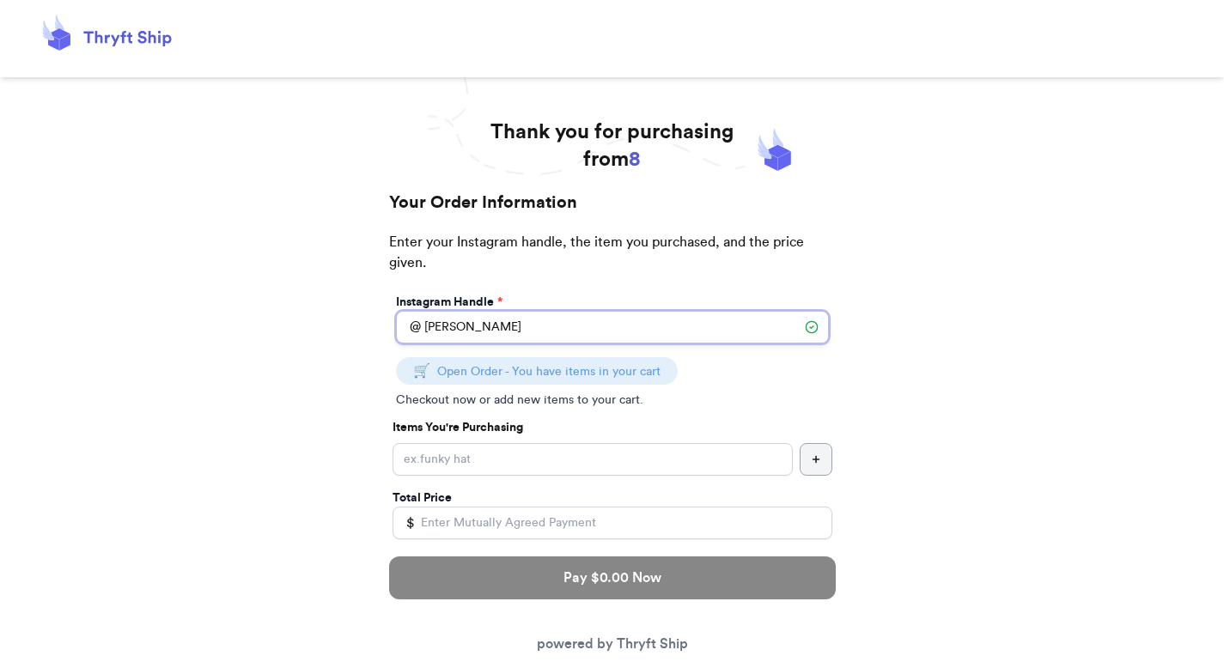
type input "[PERSON_NAME]"
type input "add"
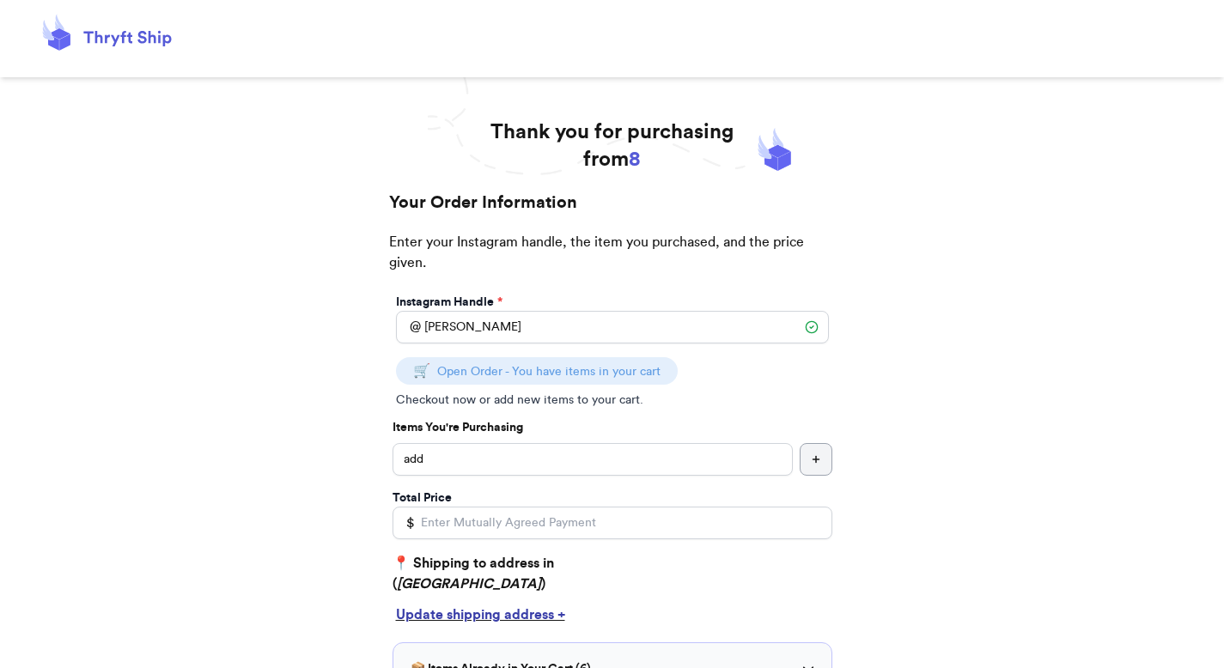
scroll to position [342, 0]
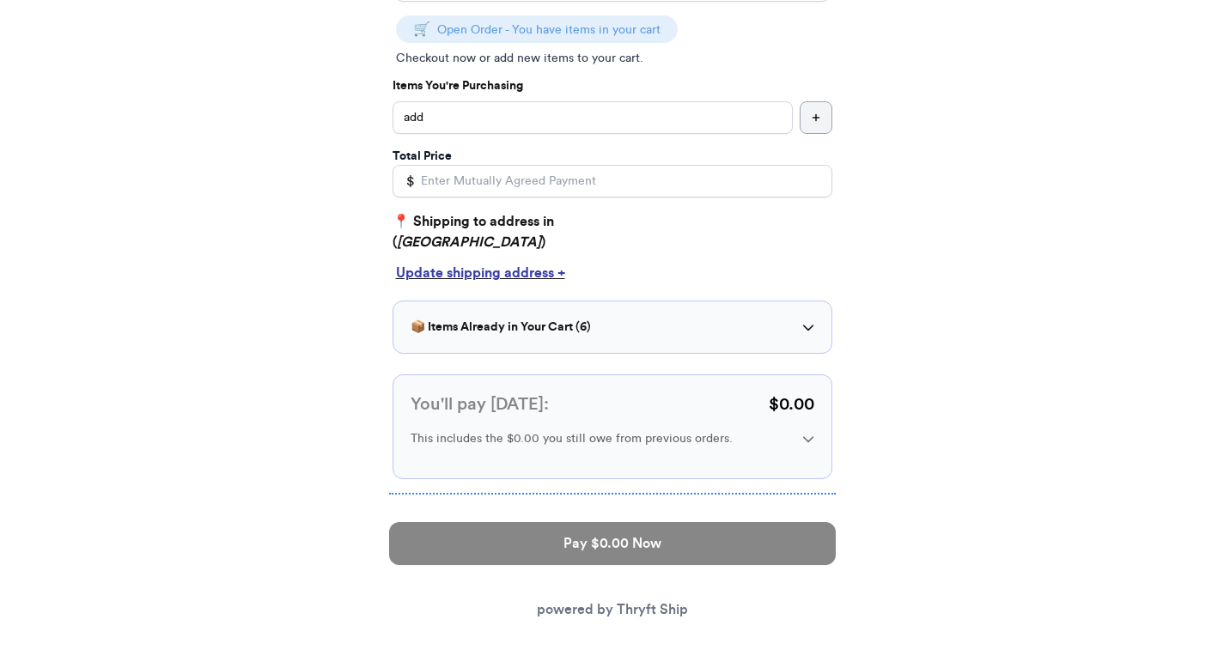
click at [490, 314] on div "📦 Items Already in Your Cart ( 6 ) tes ✓ Paid 59 ✓ Paid item ✓ Paid item ✓ Paid…" at bounding box center [612, 327] width 440 height 53
click at [488, 348] on div "📦 Items Already in Your Cart ( 6 ) tes ✓ Paid 59 ✓ Paid item ✓ Paid item ✓ Paid…" at bounding box center [612, 327] width 440 height 53
click at [488, 332] on h3 "📦 Items Already in Your Cart ( 6 )" at bounding box center [501, 327] width 180 height 17
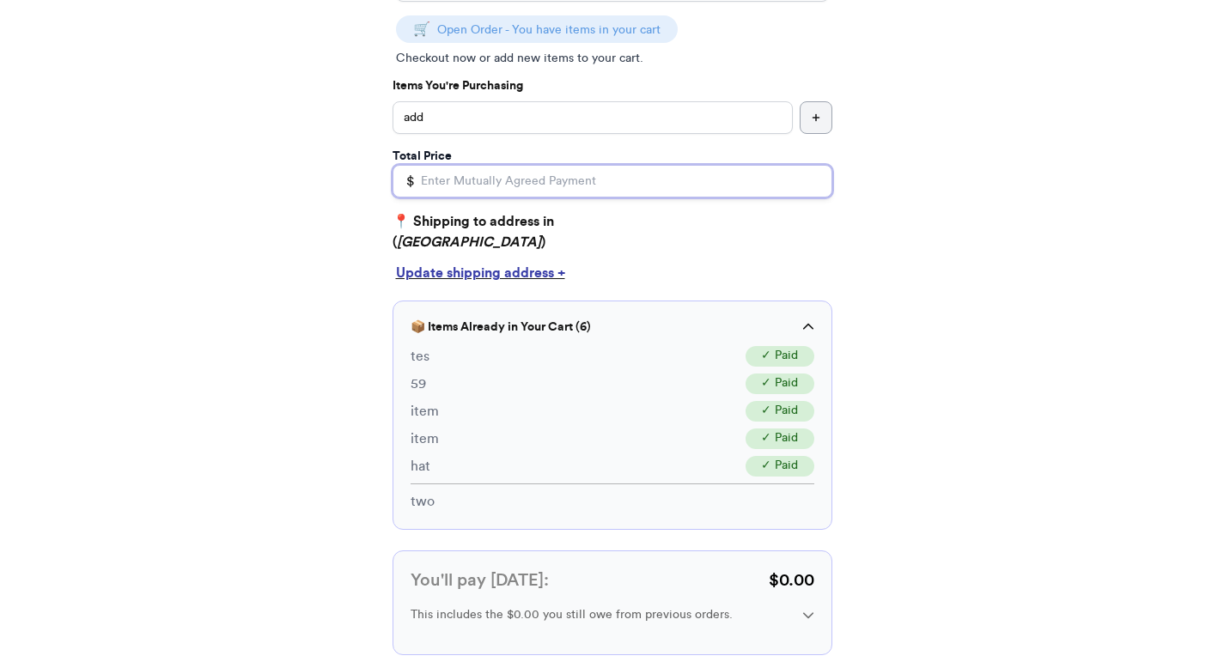
click at [484, 186] on input "Total Price" at bounding box center [612, 181] width 440 height 33
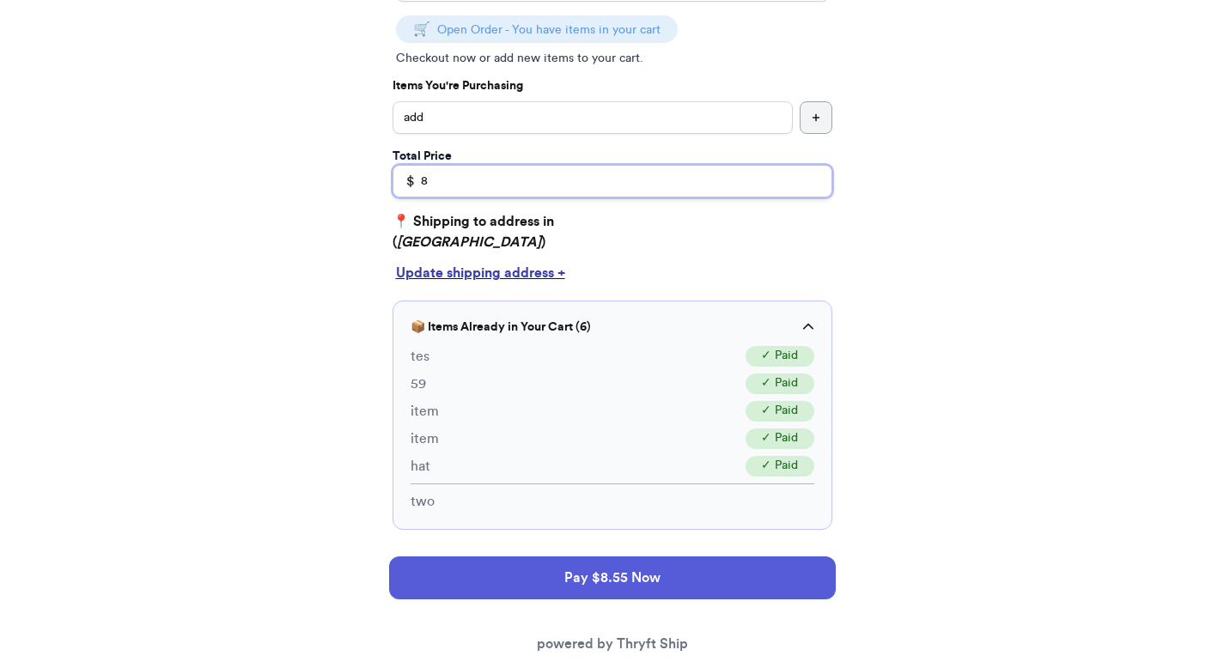
type input "8"
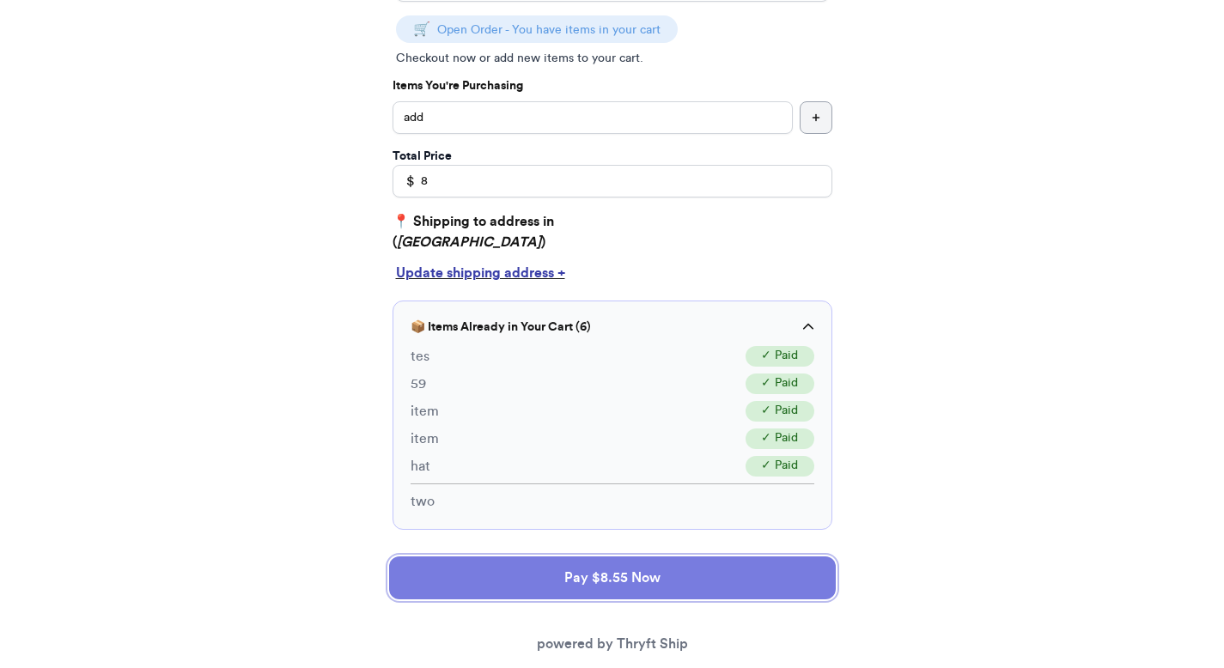
click at [538, 589] on button "Pay $8.55 Now" at bounding box center [612, 578] width 447 height 43
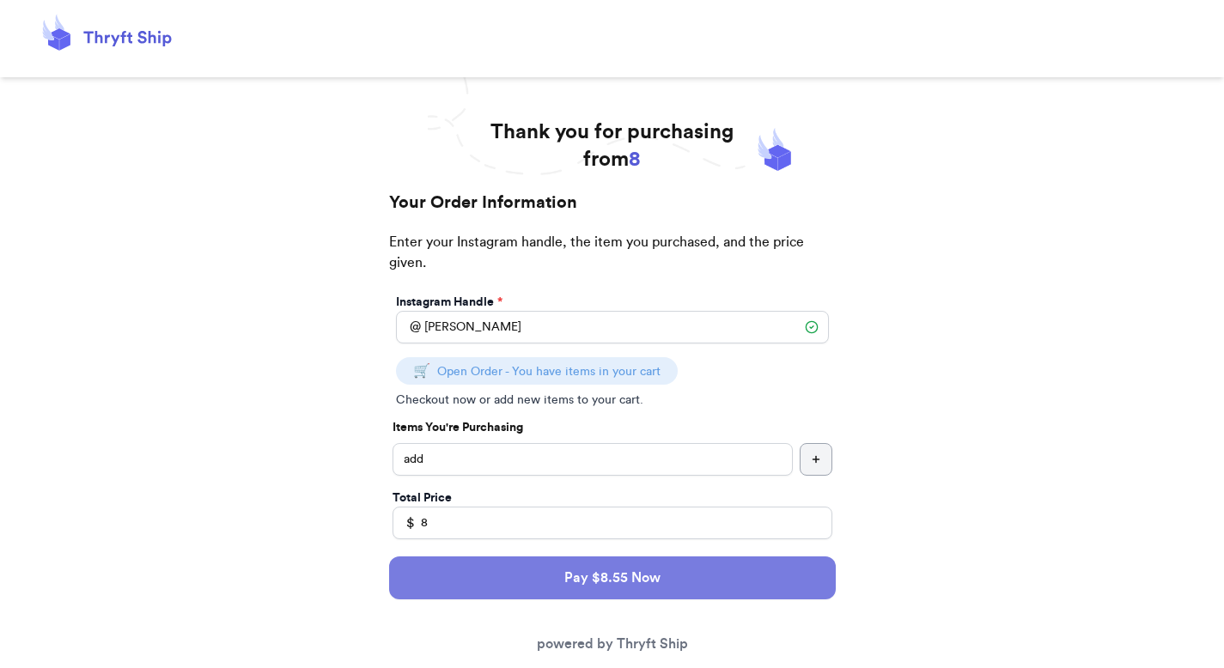
select select "GA"
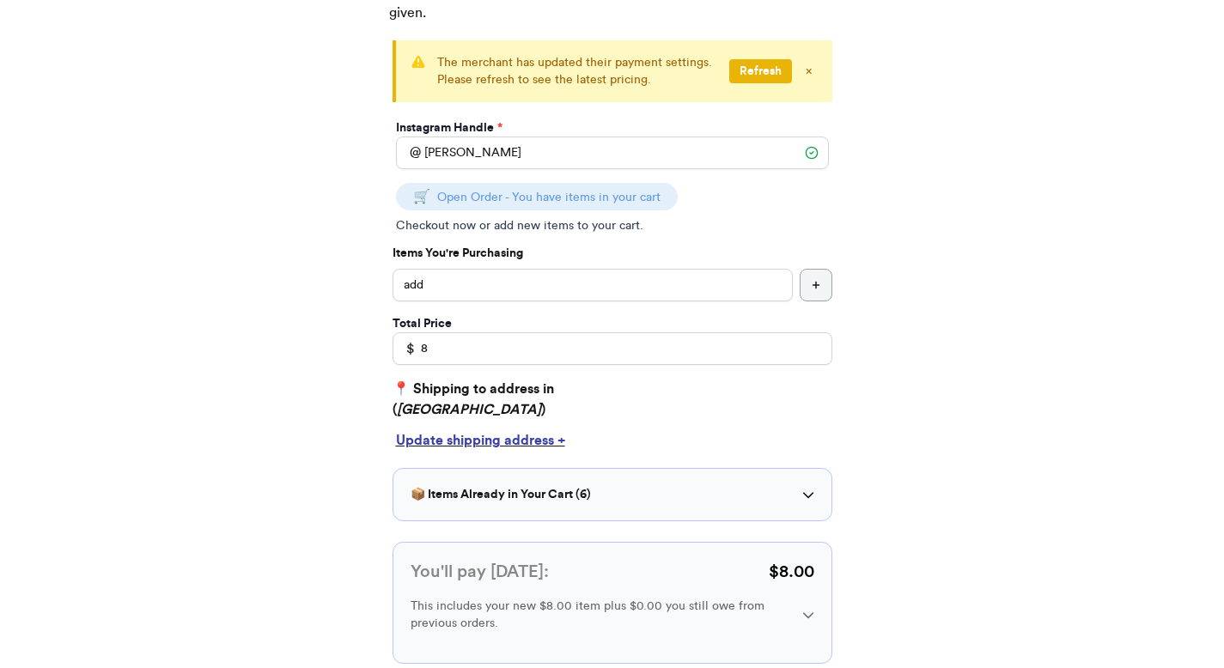
scroll to position [259, 0]
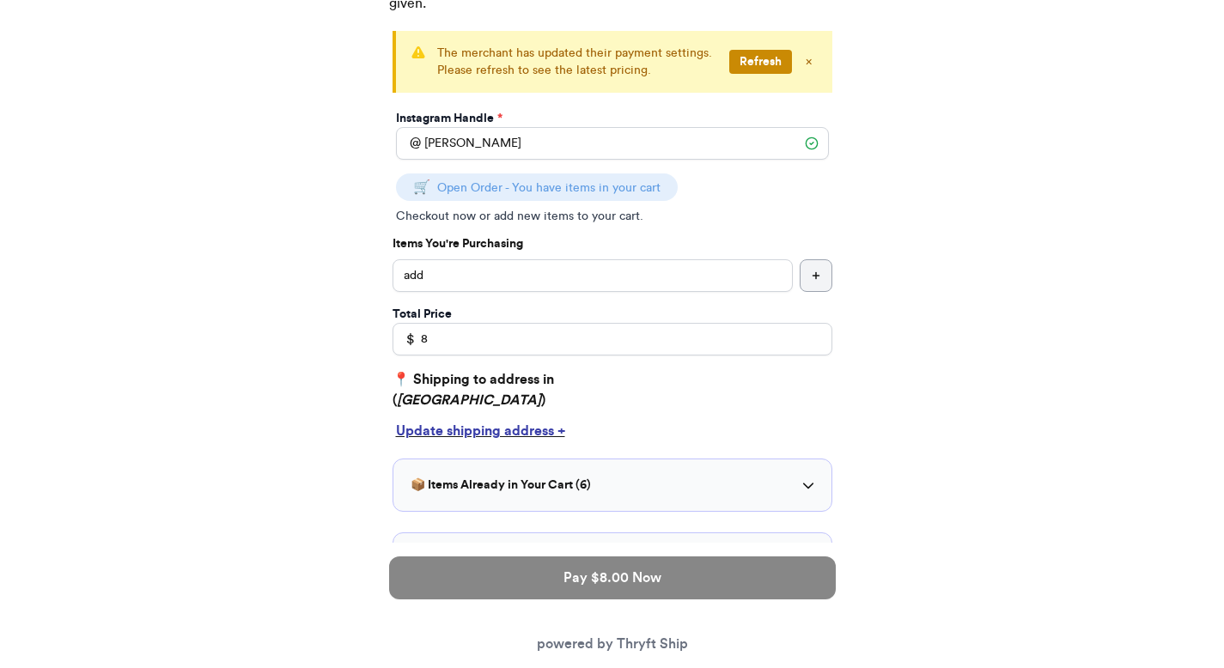
click at [766, 58] on button "Refresh" at bounding box center [760, 62] width 63 height 24
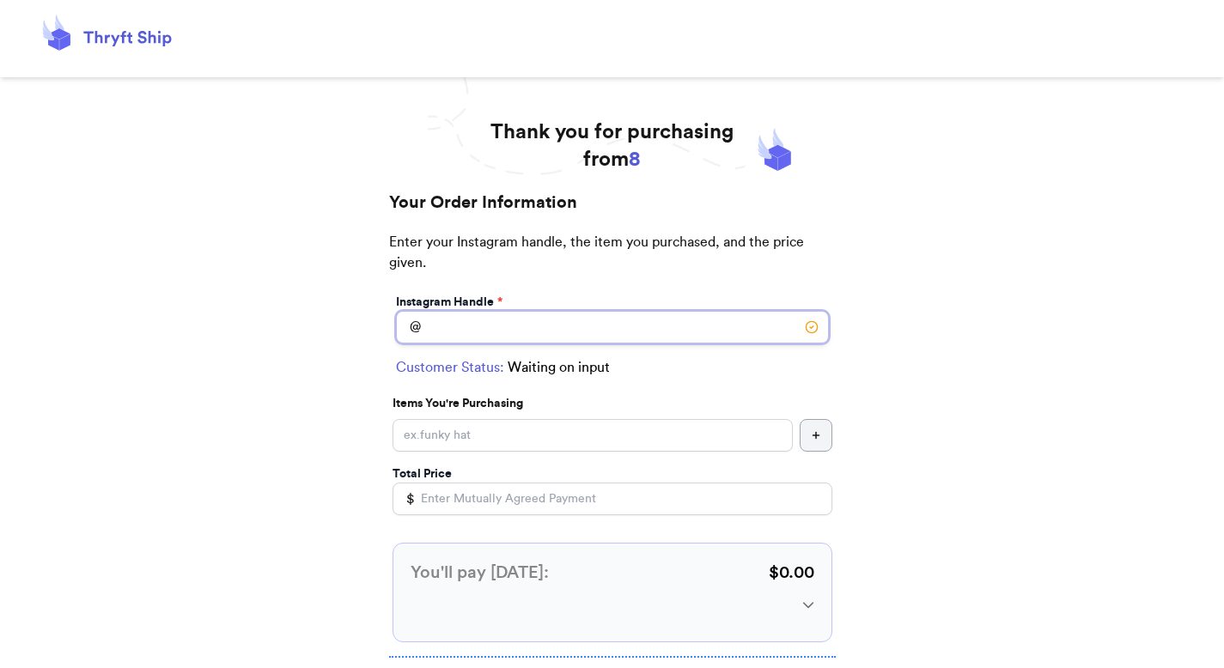
click at [585, 337] on input "Instagram Handle *" at bounding box center [612, 327] width 433 height 33
type input "[PERSON_NAME]"
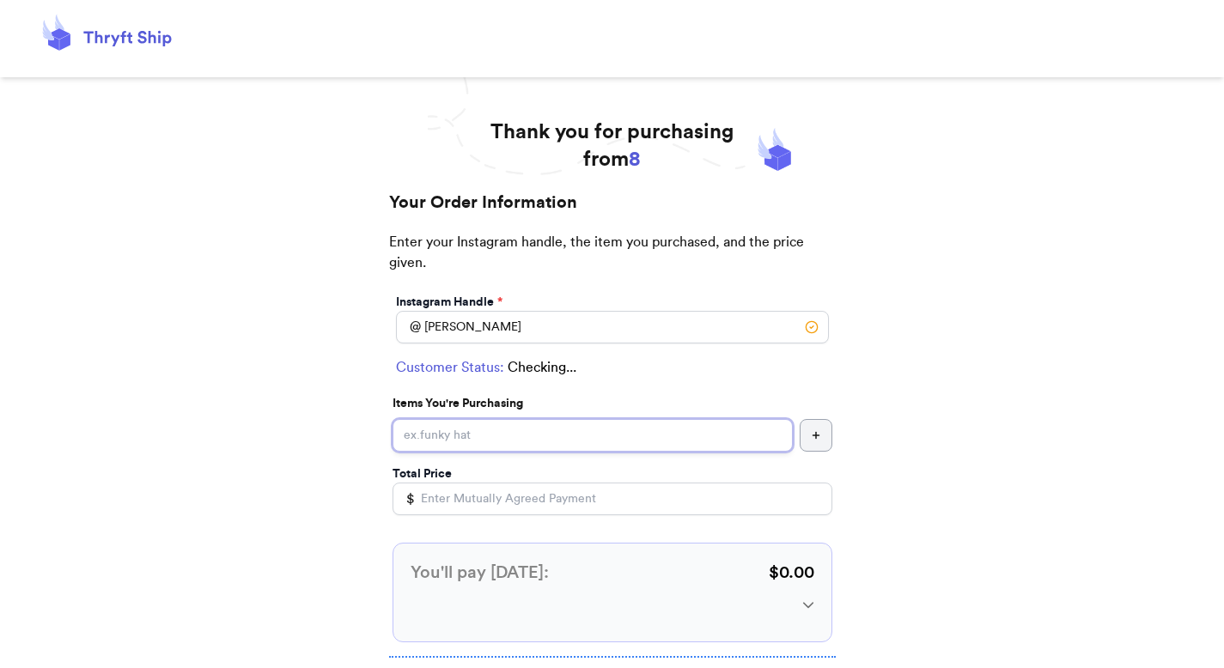
select select "GA"
type input "[GEOGRAPHIC_DATA]"
type input "30601"
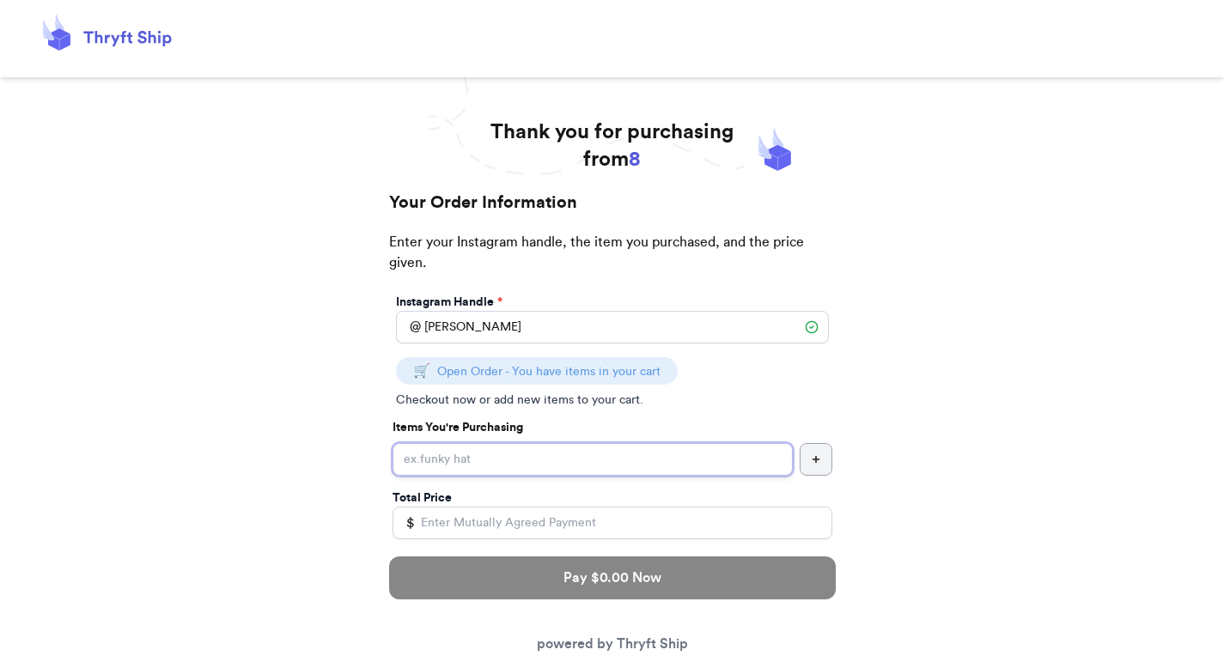
type input "8"
type input "hat"
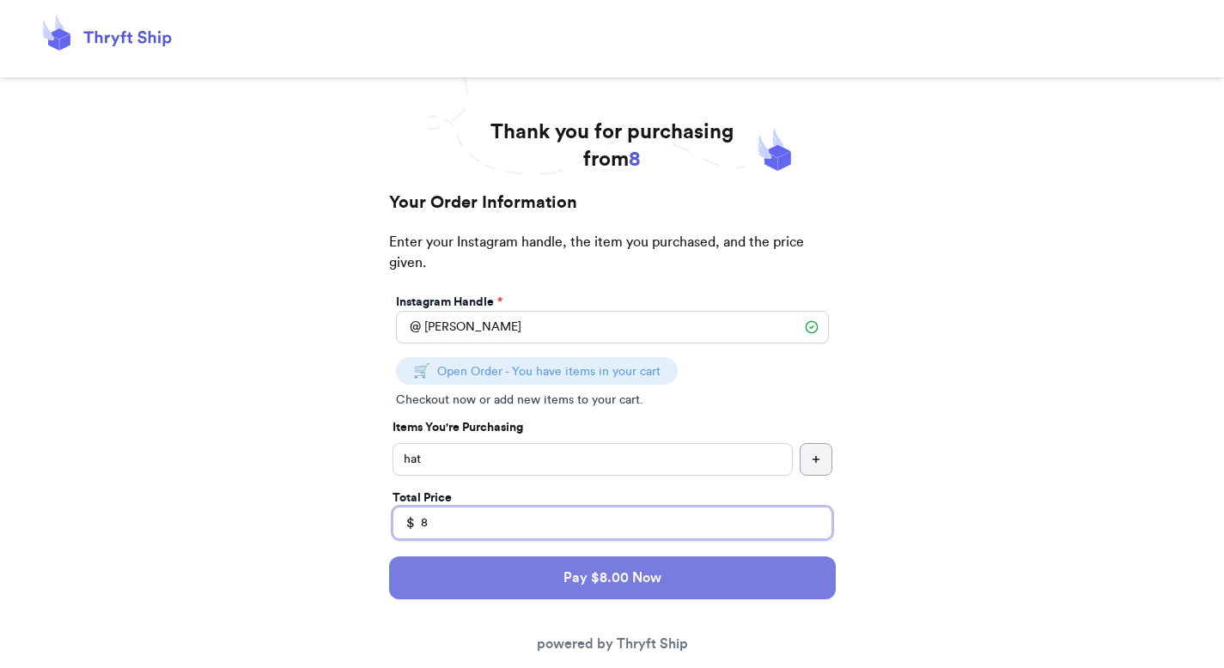
type input "8"
click at [661, 566] on button "Pay $8.00 Now" at bounding box center [612, 578] width 447 height 43
select select "GA"
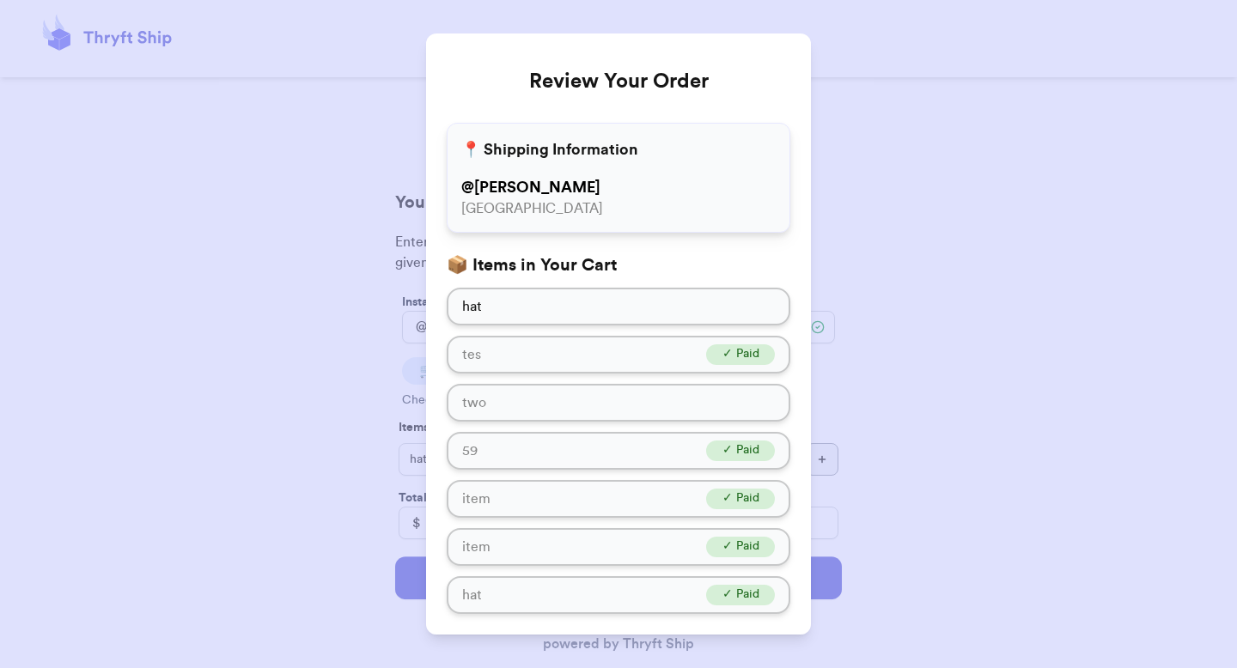
scroll to position [230, 0]
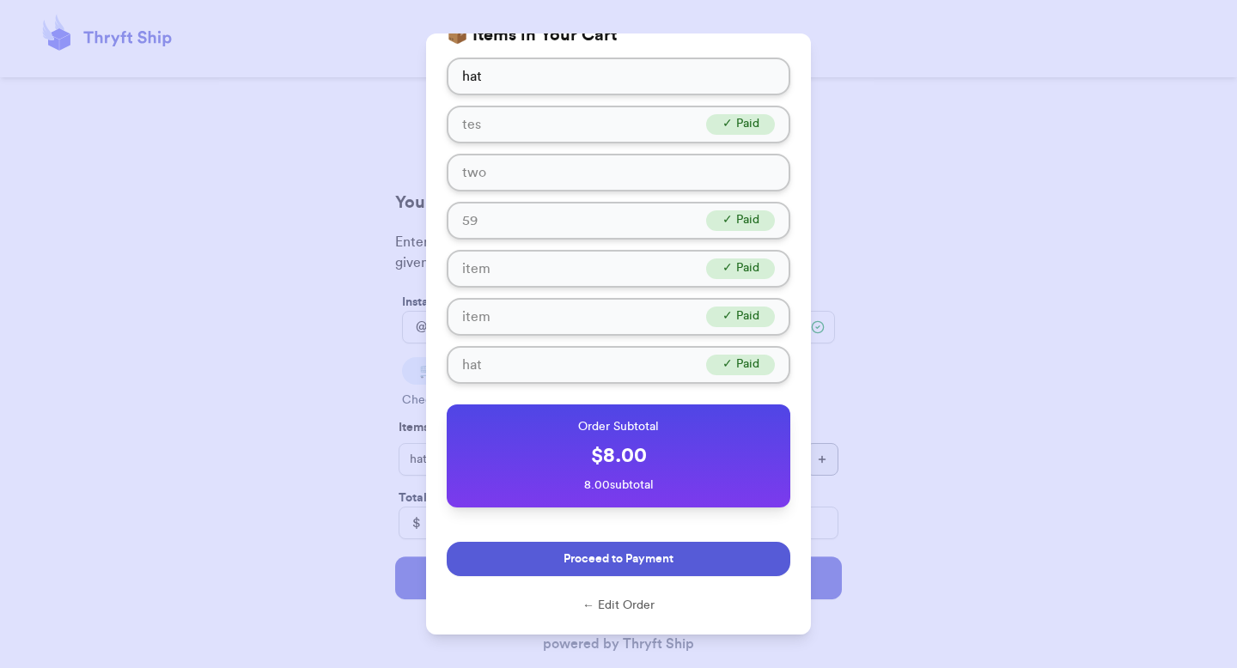
click at [667, 557] on button "Proceed to Payment" at bounding box center [619, 559] width 344 height 34
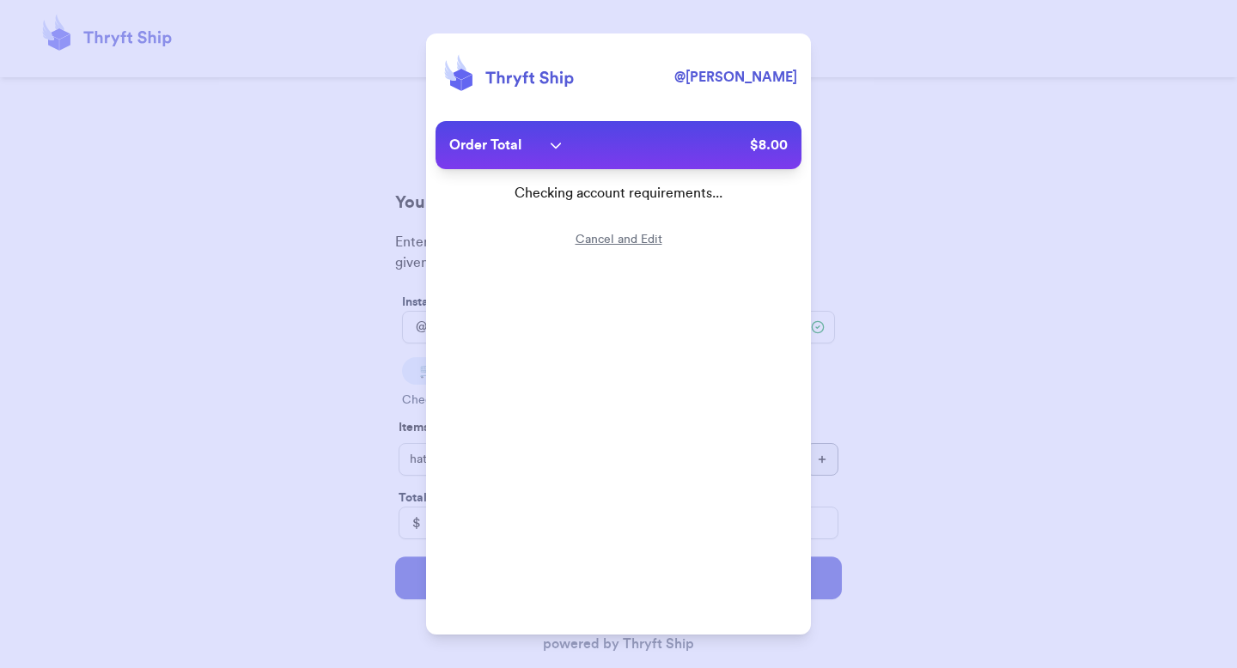
scroll to position [0, 0]
type input "paulchutney69@gmail.com"
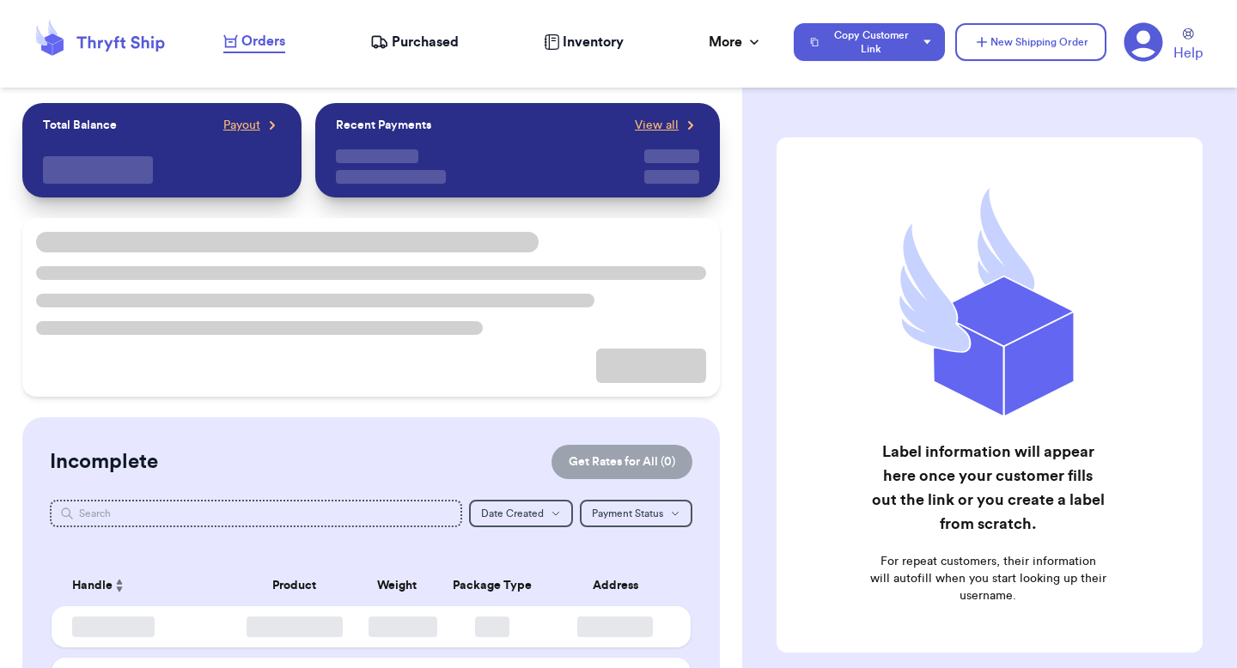
checkbox input "false"
